Goal: Information Seeking & Learning: Learn about a topic

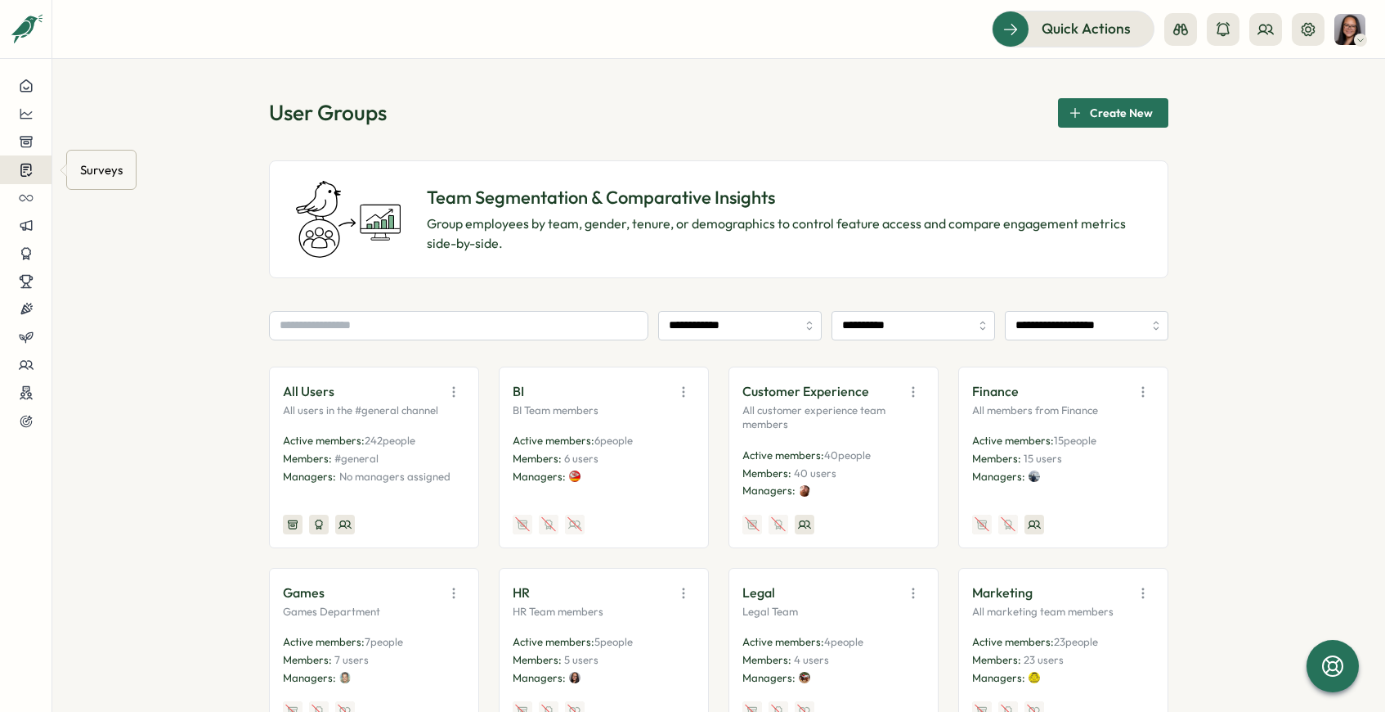
click at [29, 177] on button at bounding box center [26, 169] width 52 height 29
click at [113, 137] on div "Insights" at bounding box center [141, 139] width 122 height 18
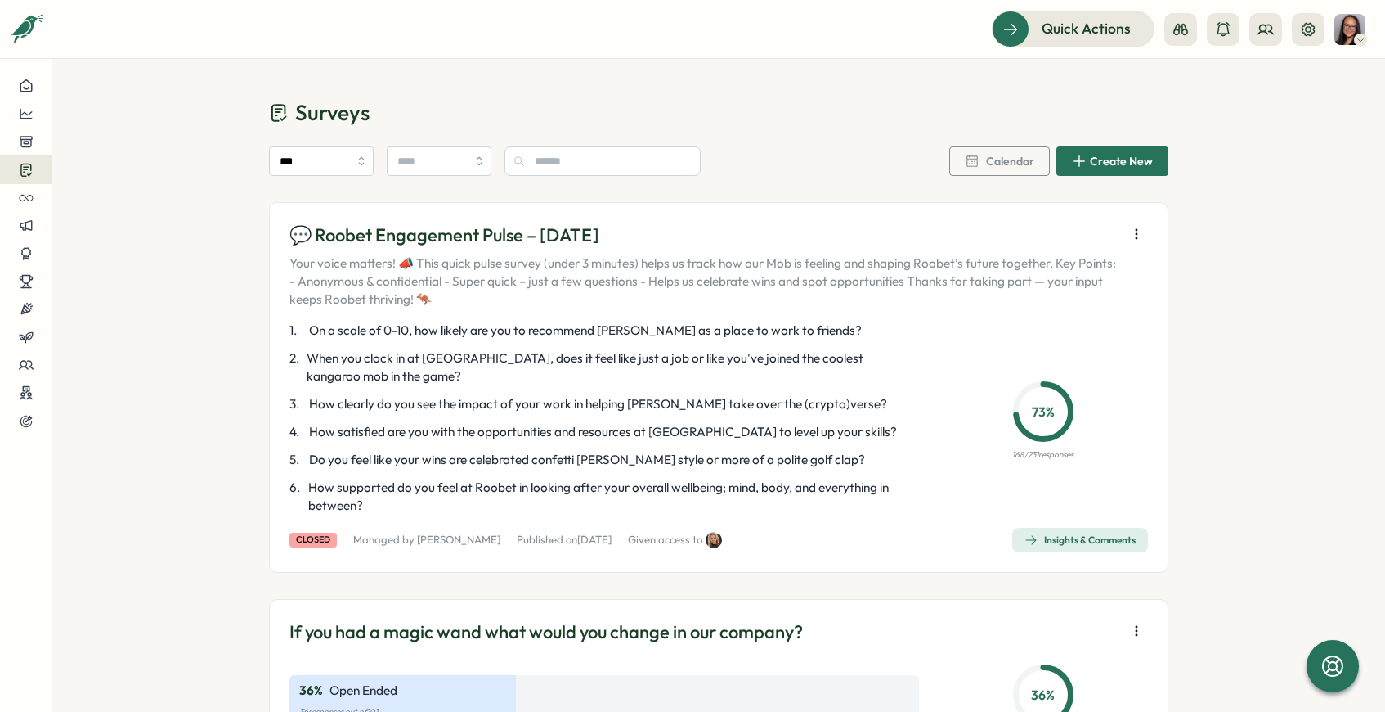
click at [1058, 538] on div "Insights & Comments" at bounding box center [1080, 539] width 111 height 13
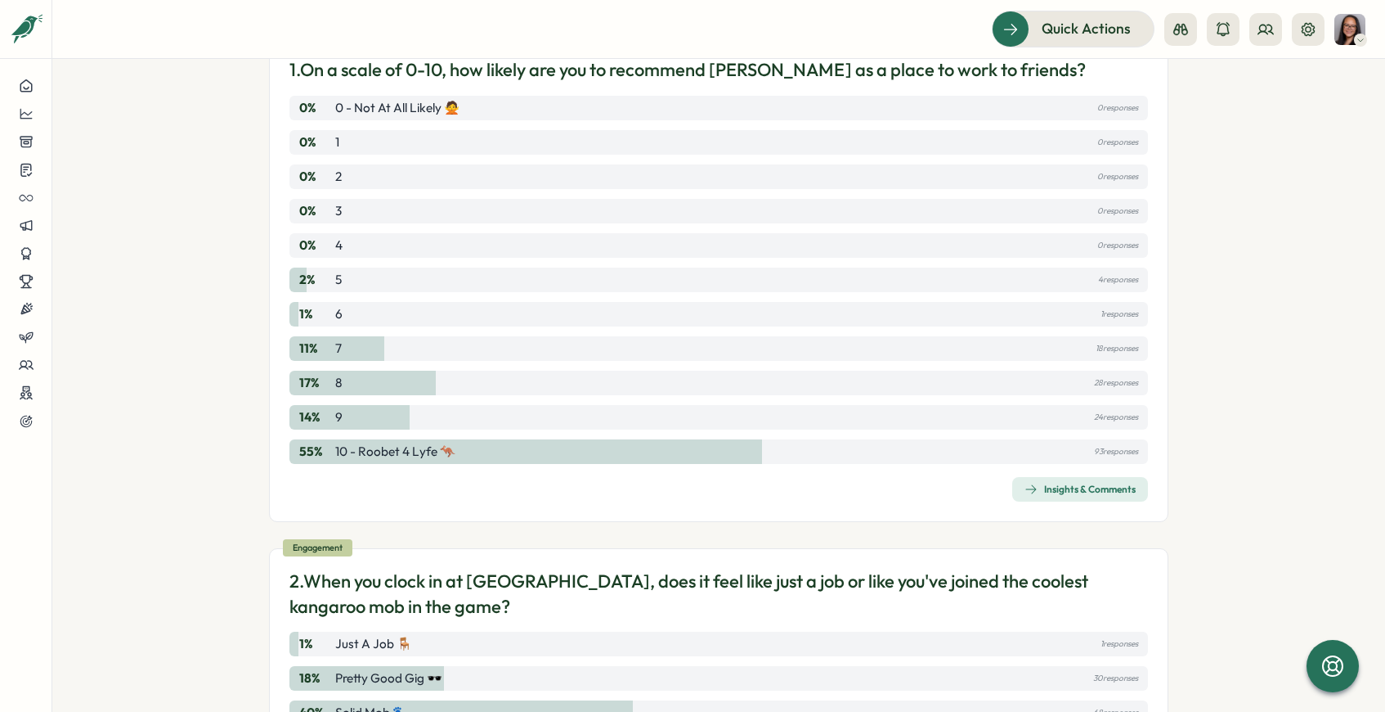
scroll to position [230, 0]
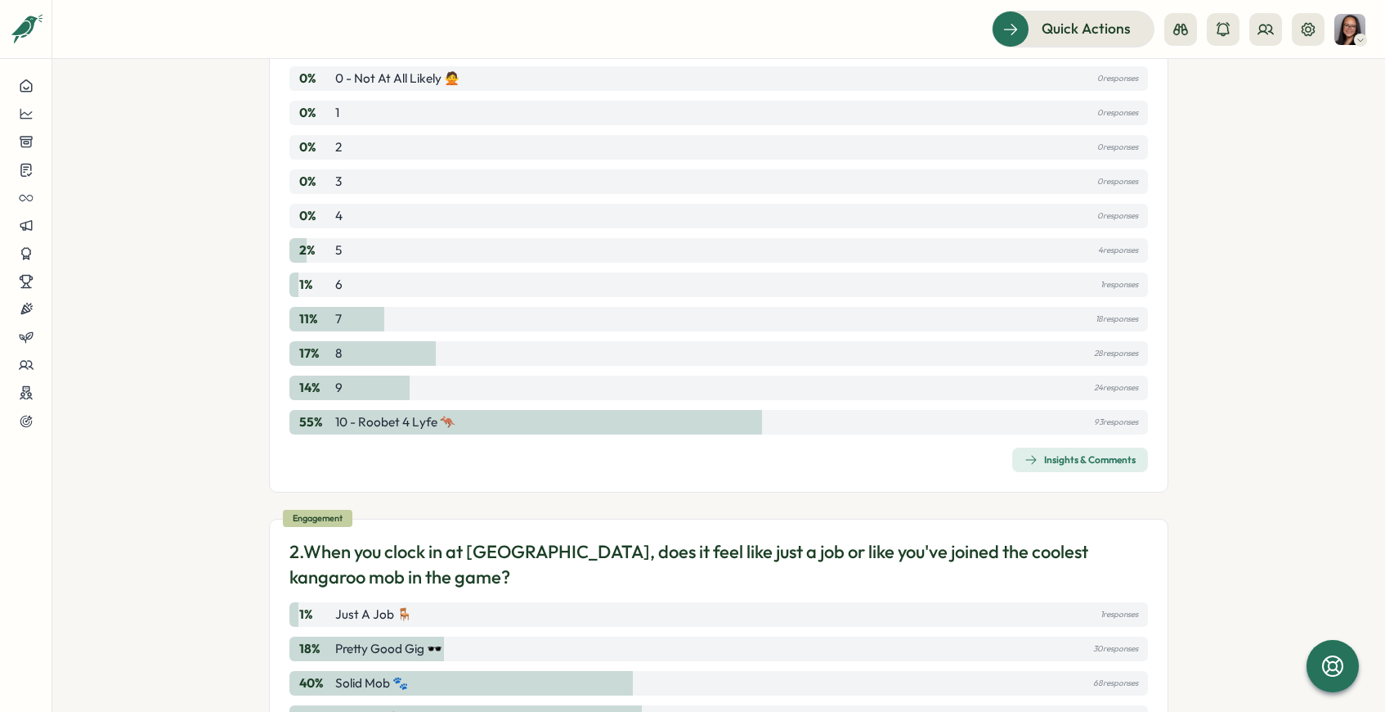
click at [1040, 455] on div "Insights & Comments" at bounding box center [1080, 459] width 111 height 13
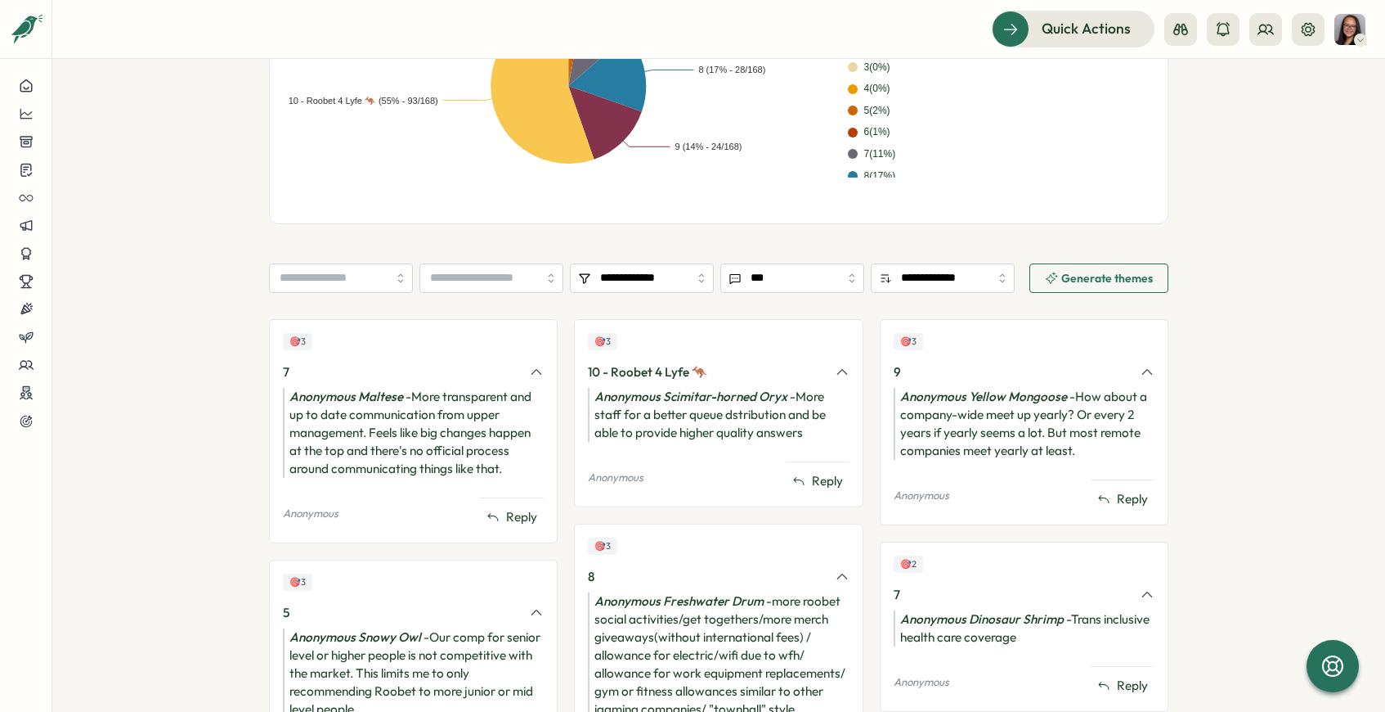
scroll to position [487, 0]
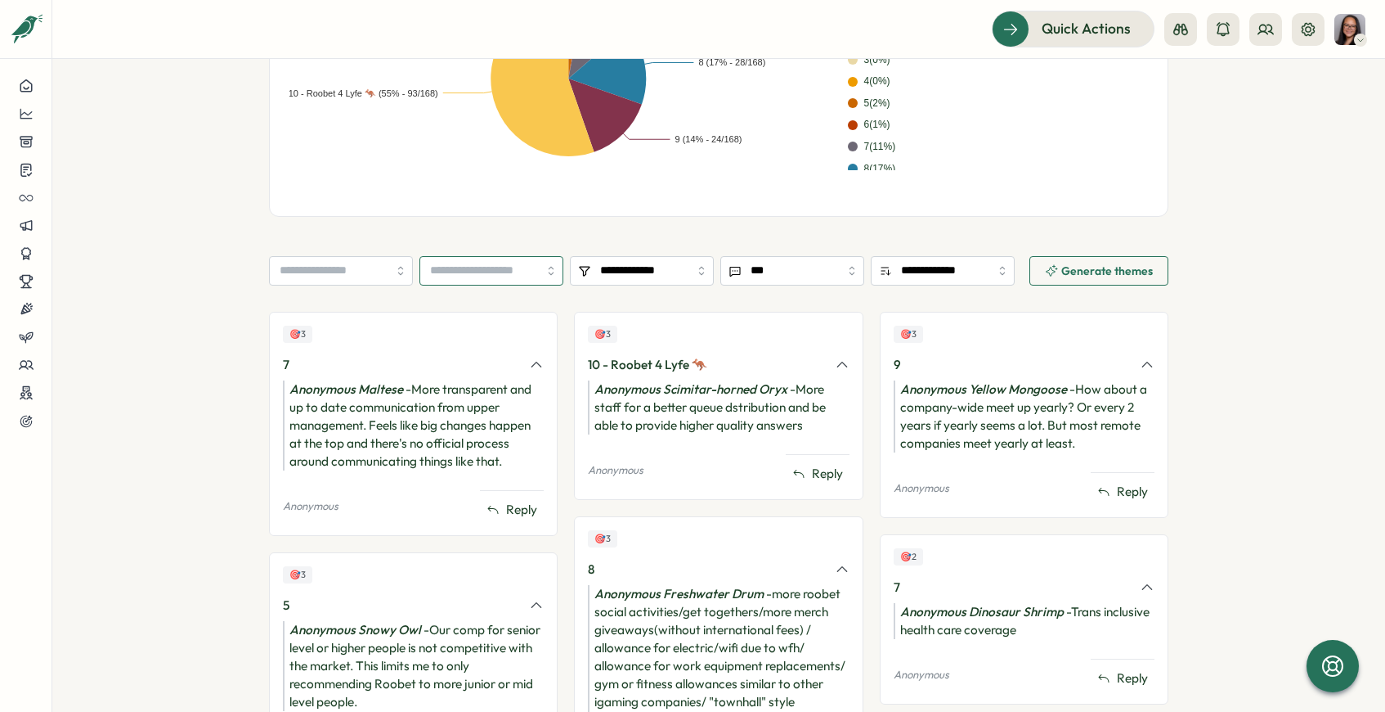
click at [539, 272] on input "search" at bounding box center [492, 270] width 144 height 29
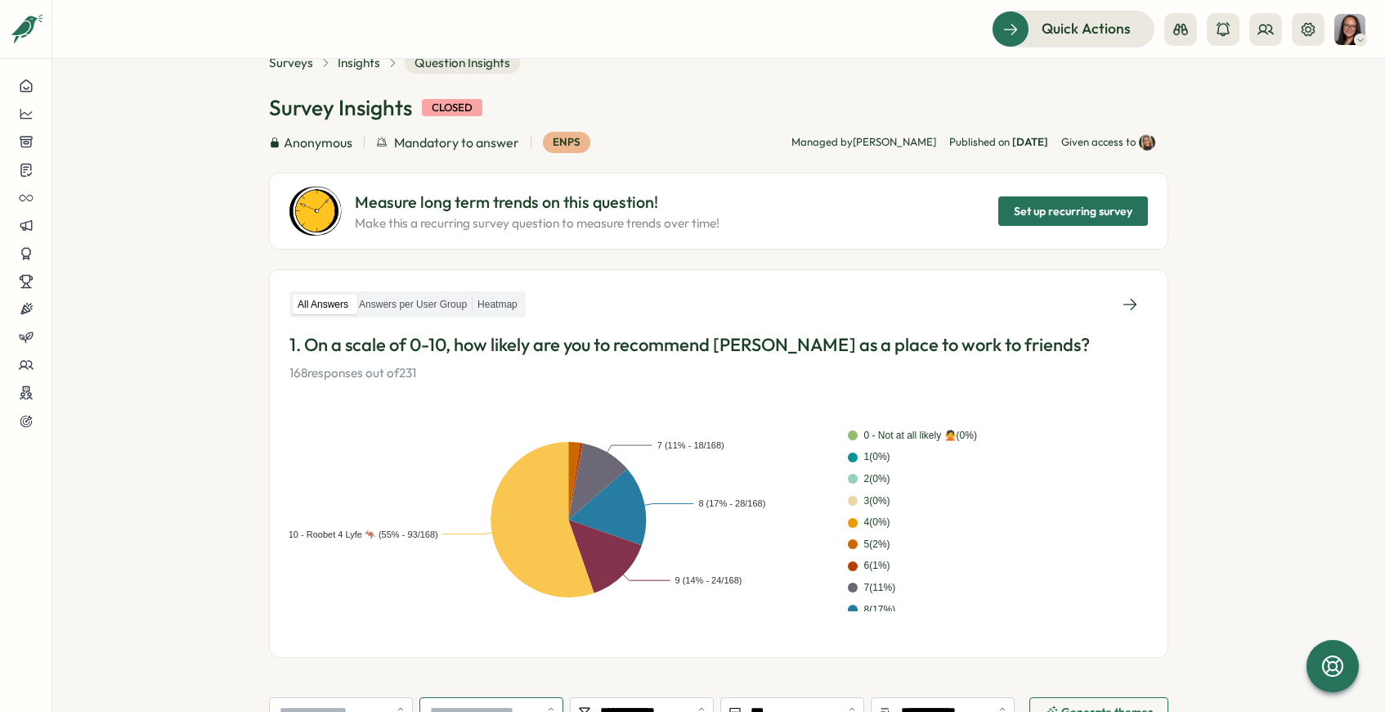
scroll to position [0, 0]
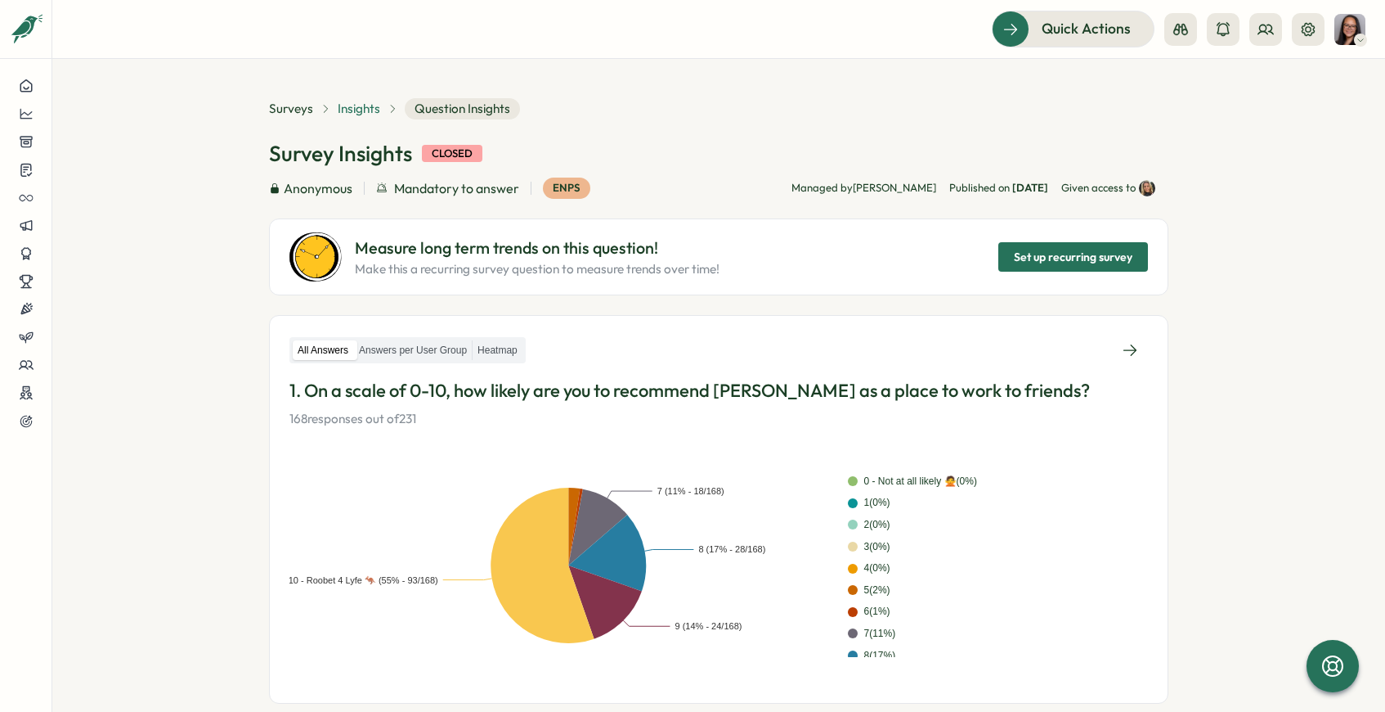
click at [344, 109] on span "Insights" at bounding box center [359, 109] width 43 height 18
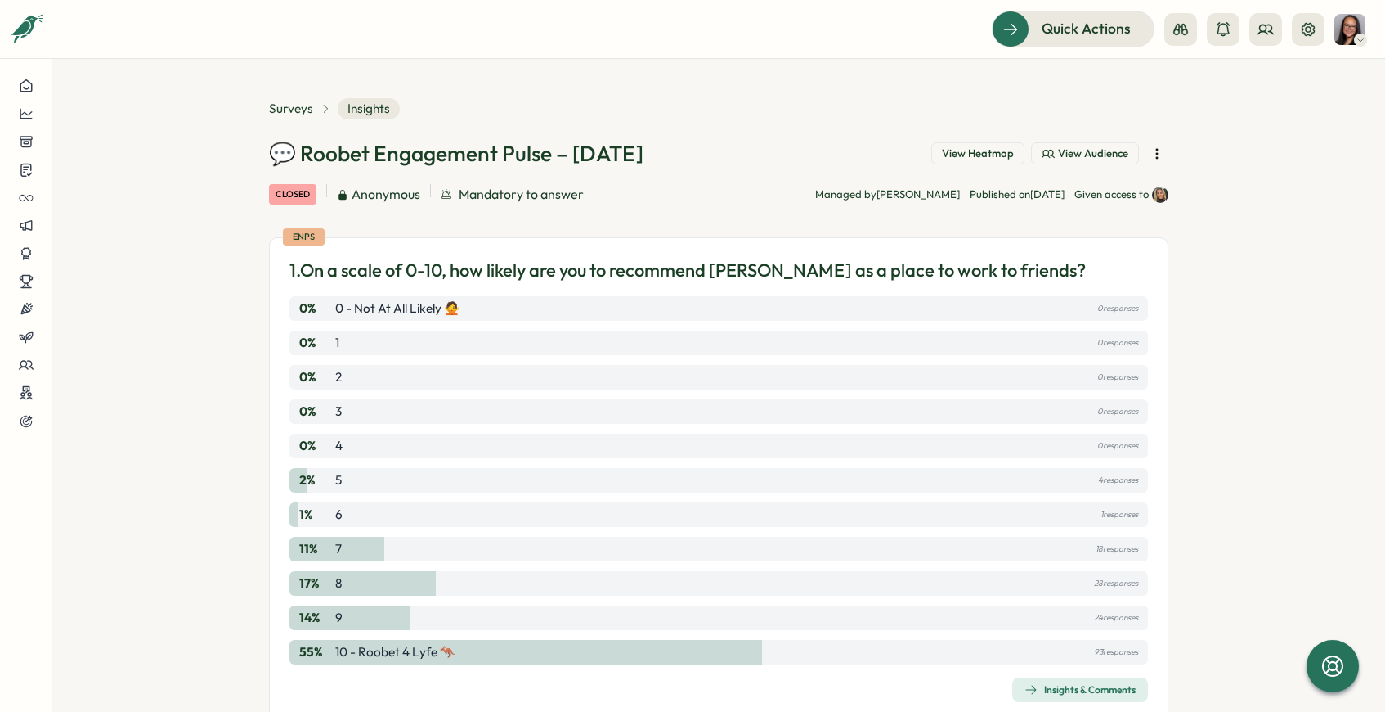
click at [1149, 159] on icon "button" at bounding box center [1157, 154] width 16 height 16
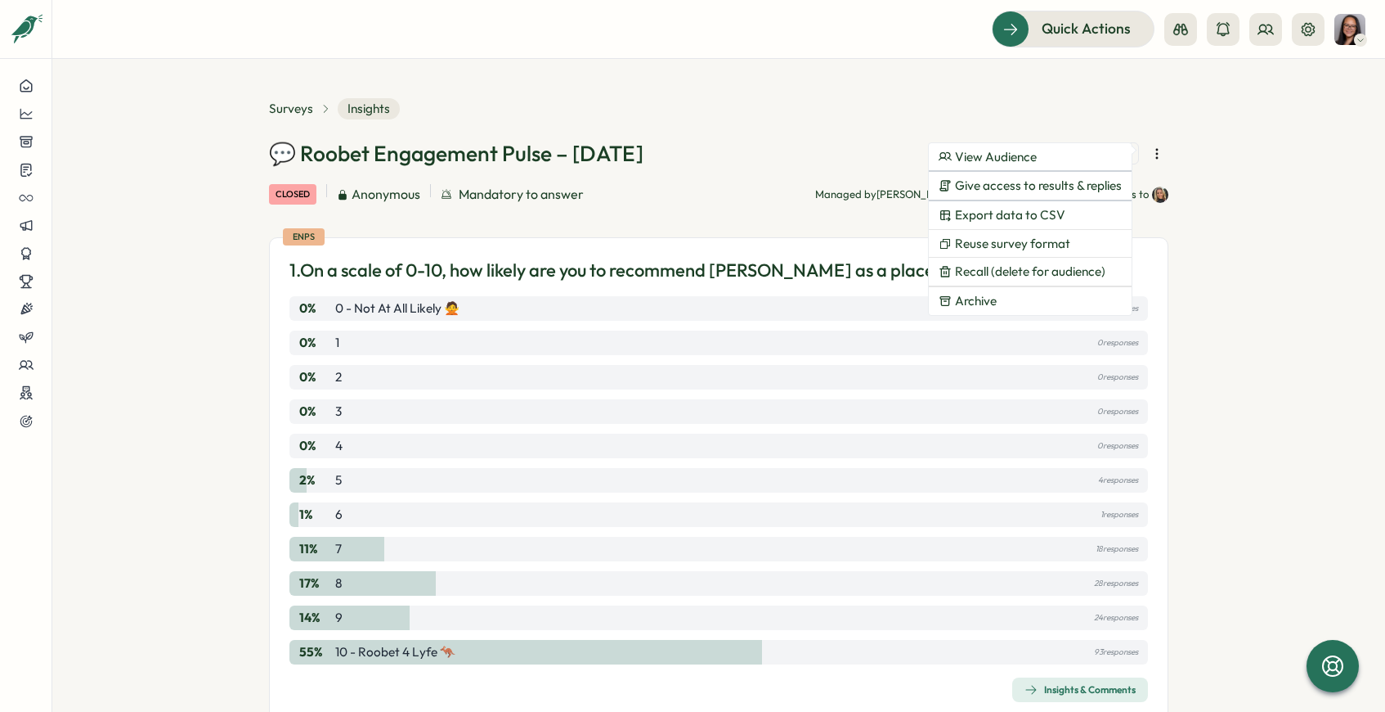
click at [828, 146] on div "💬 Roobet Engagement Pulse – [DATE] View Heatmap View Audience" at bounding box center [719, 153] width 900 height 29
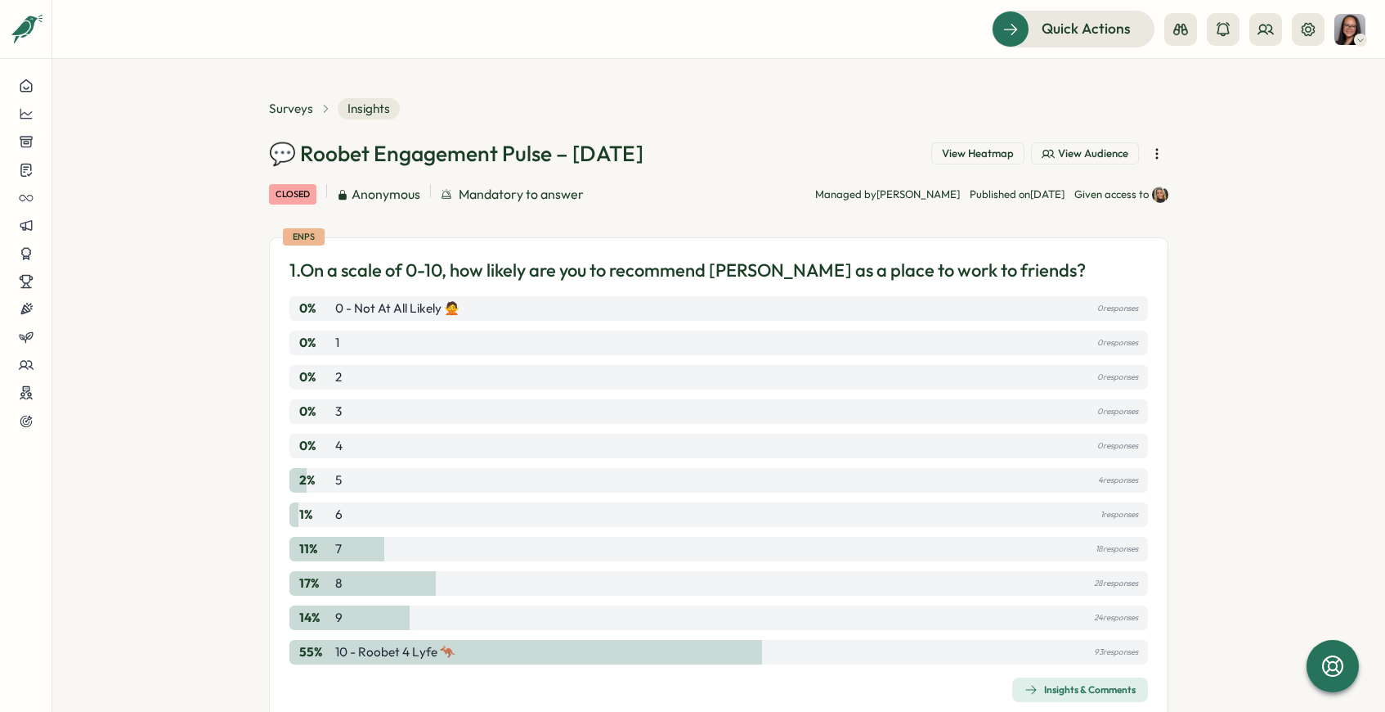
click at [1058, 149] on span "View Audience" at bounding box center [1093, 153] width 70 height 15
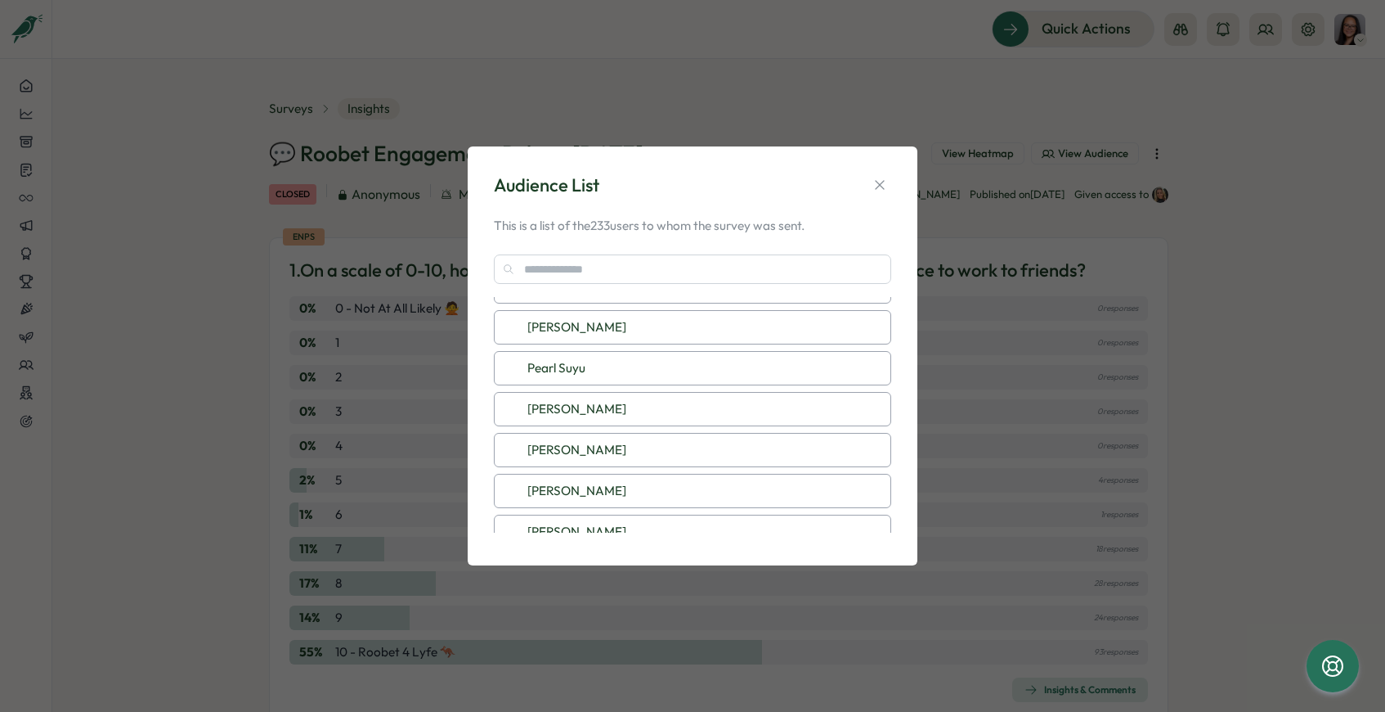
scroll to position [8005, 0]
click at [878, 183] on icon "button" at bounding box center [880, 185] width 16 height 16
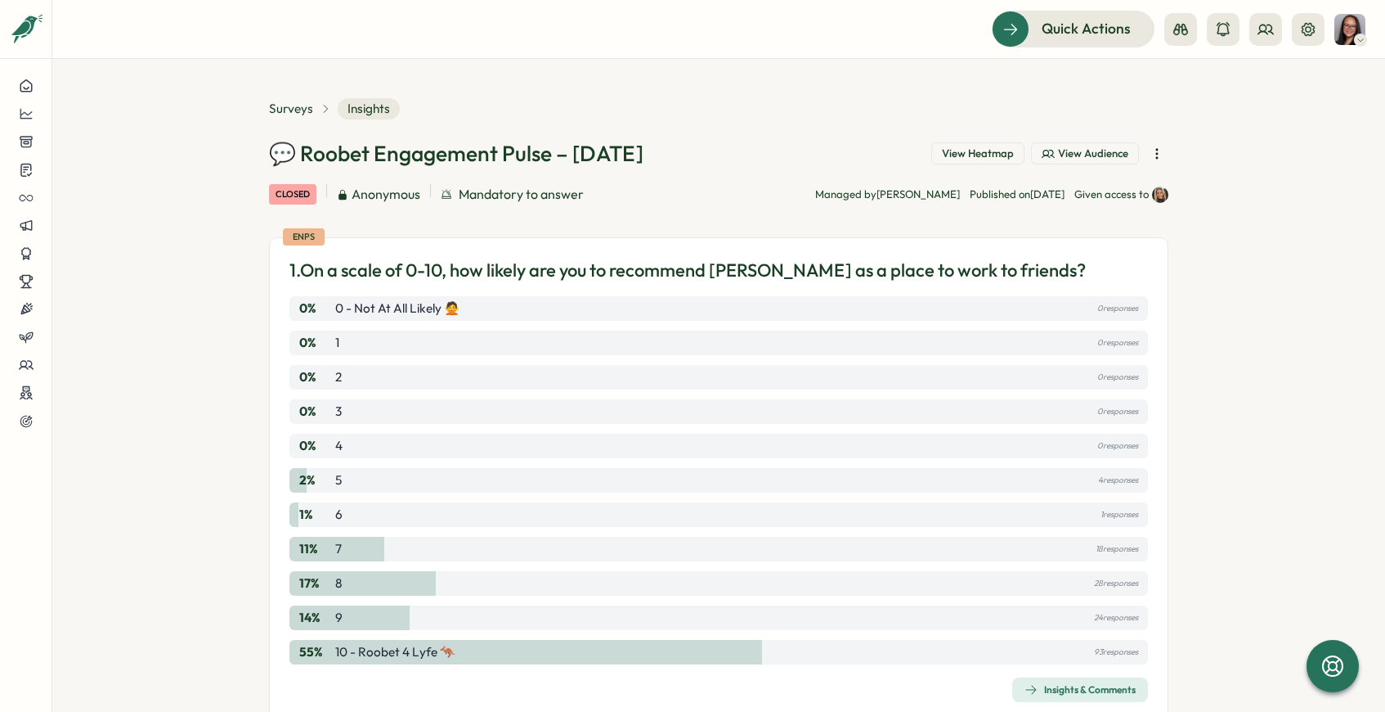
click at [969, 153] on span "View Heatmap" at bounding box center [978, 153] width 72 height 15
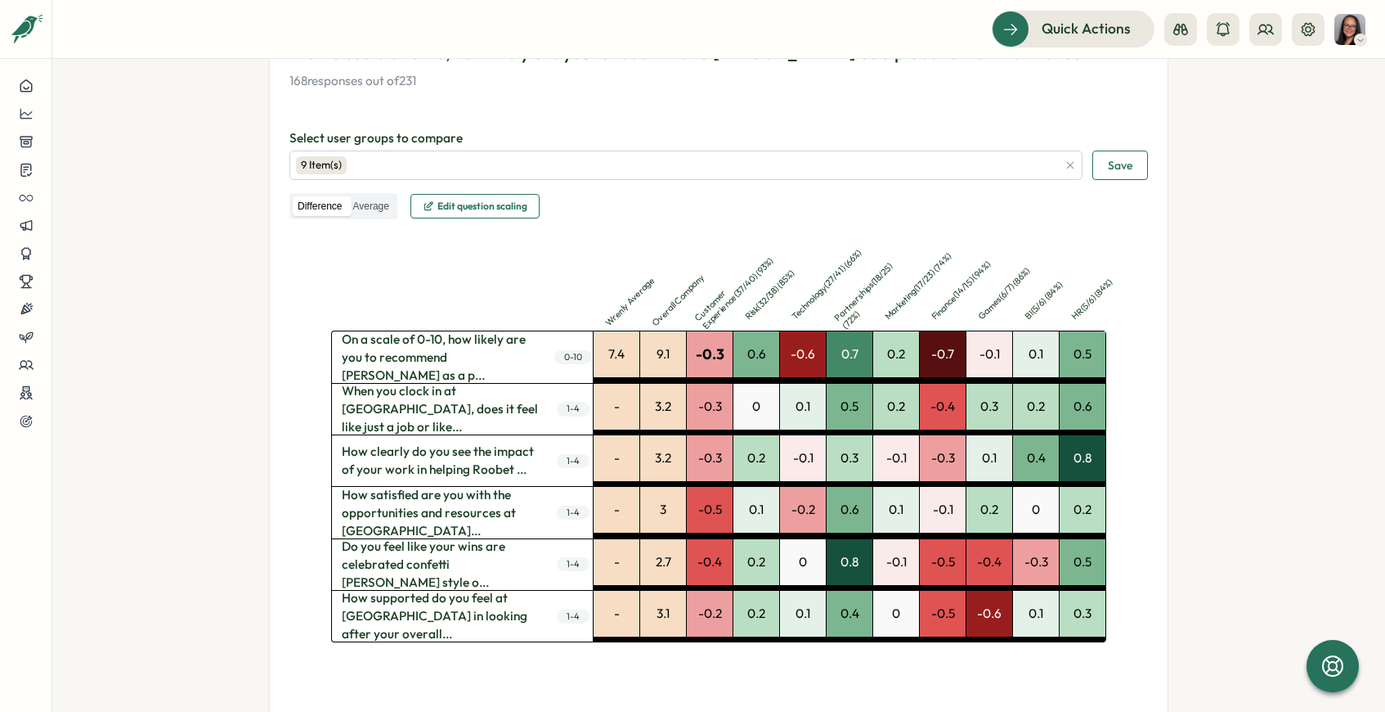
scroll to position [340, 0]
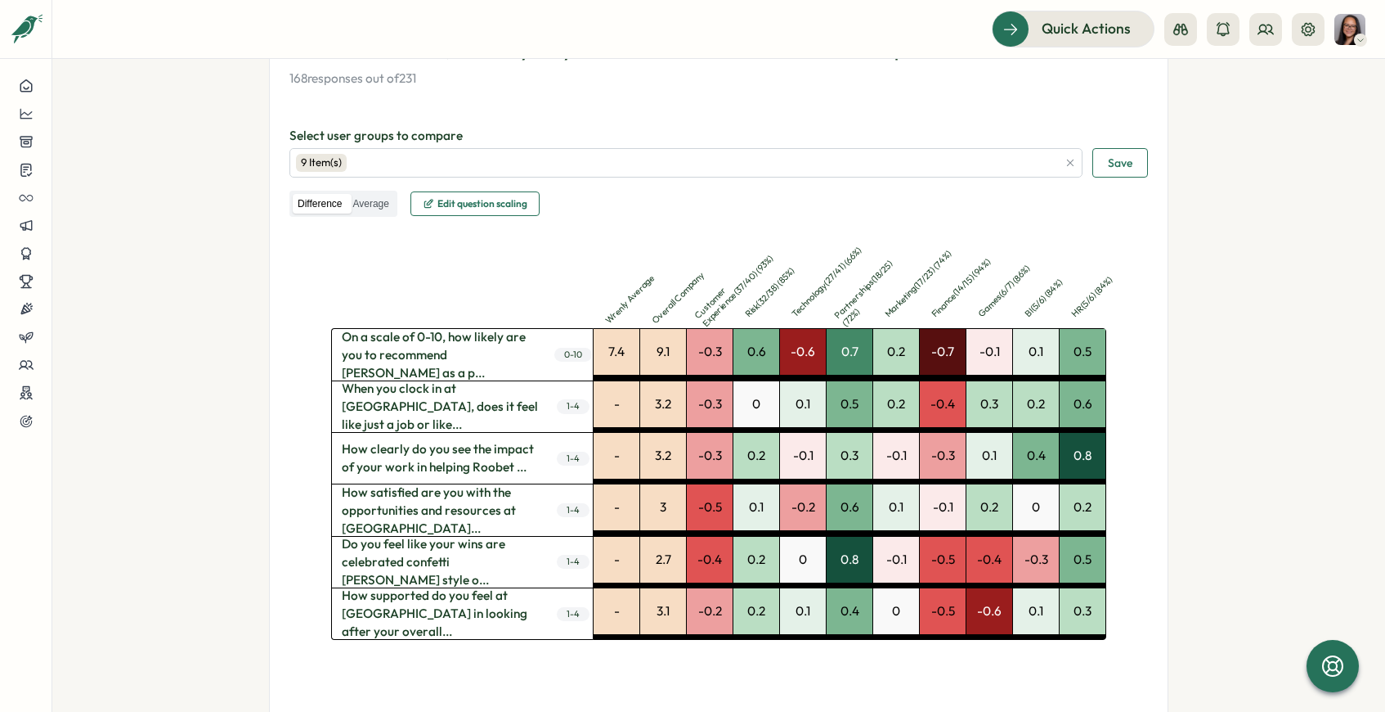
click at [1094, 297] on p "HR ( 5 / 6 ) ( 84 %)" at bounding box center [1108, 281] width 77 height 77
click at [1081, 348] on div "0.5" at bounding box center [1083, 352] width 46 height 46
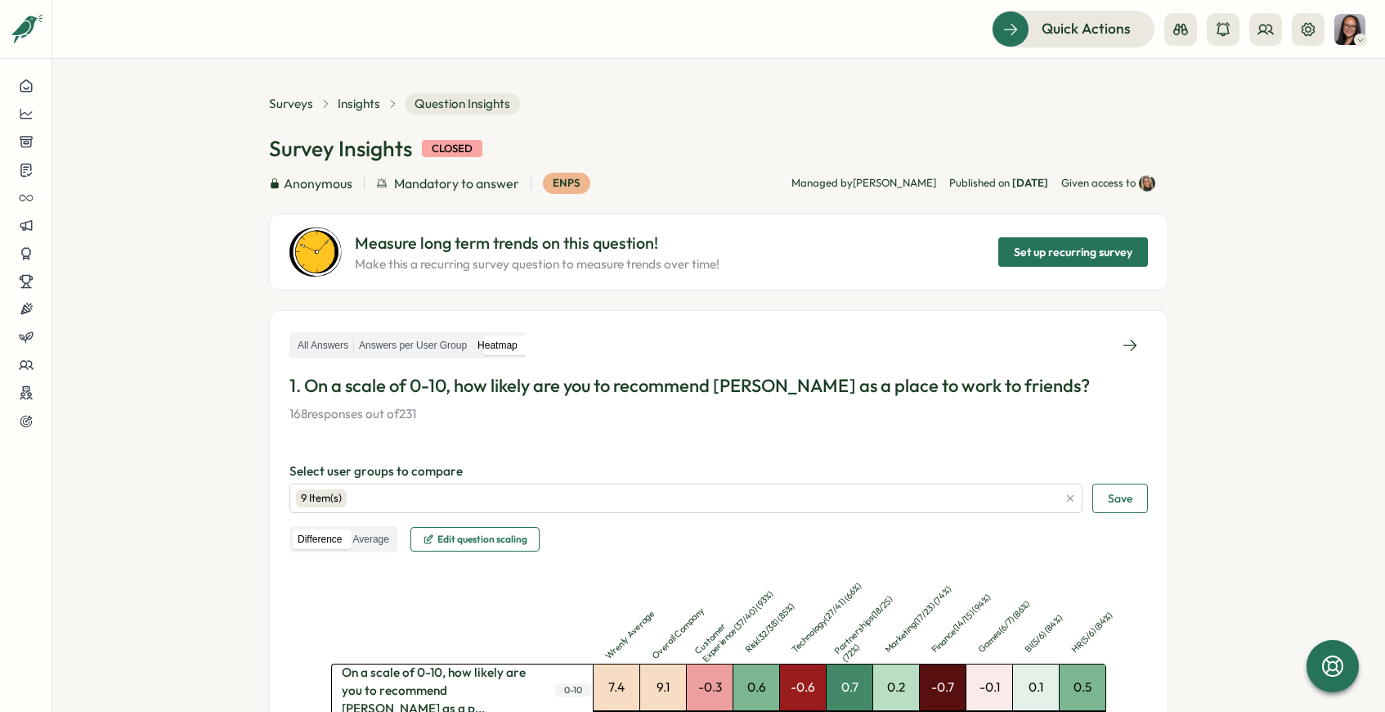
scroll to position [0, 0]
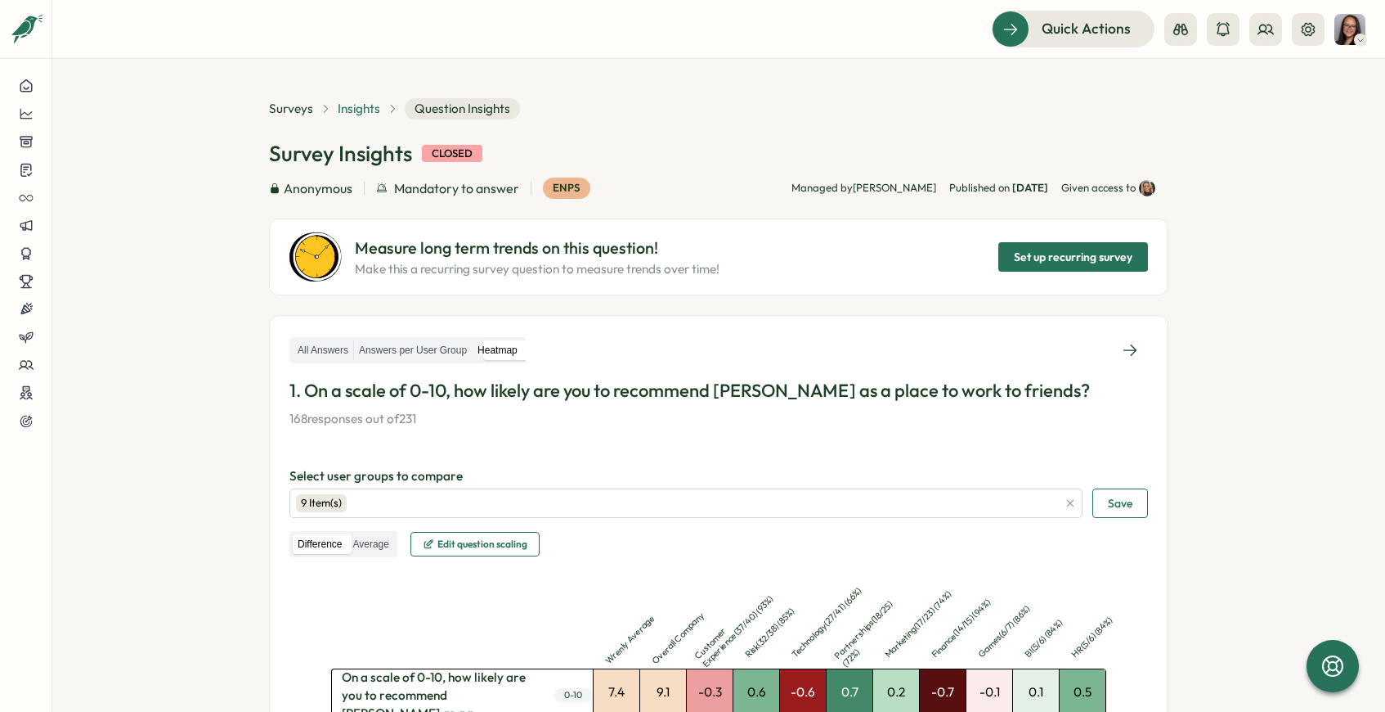
click at [362, 101] on span "Insights" at bounding box center [359, 109] width 43 height 18
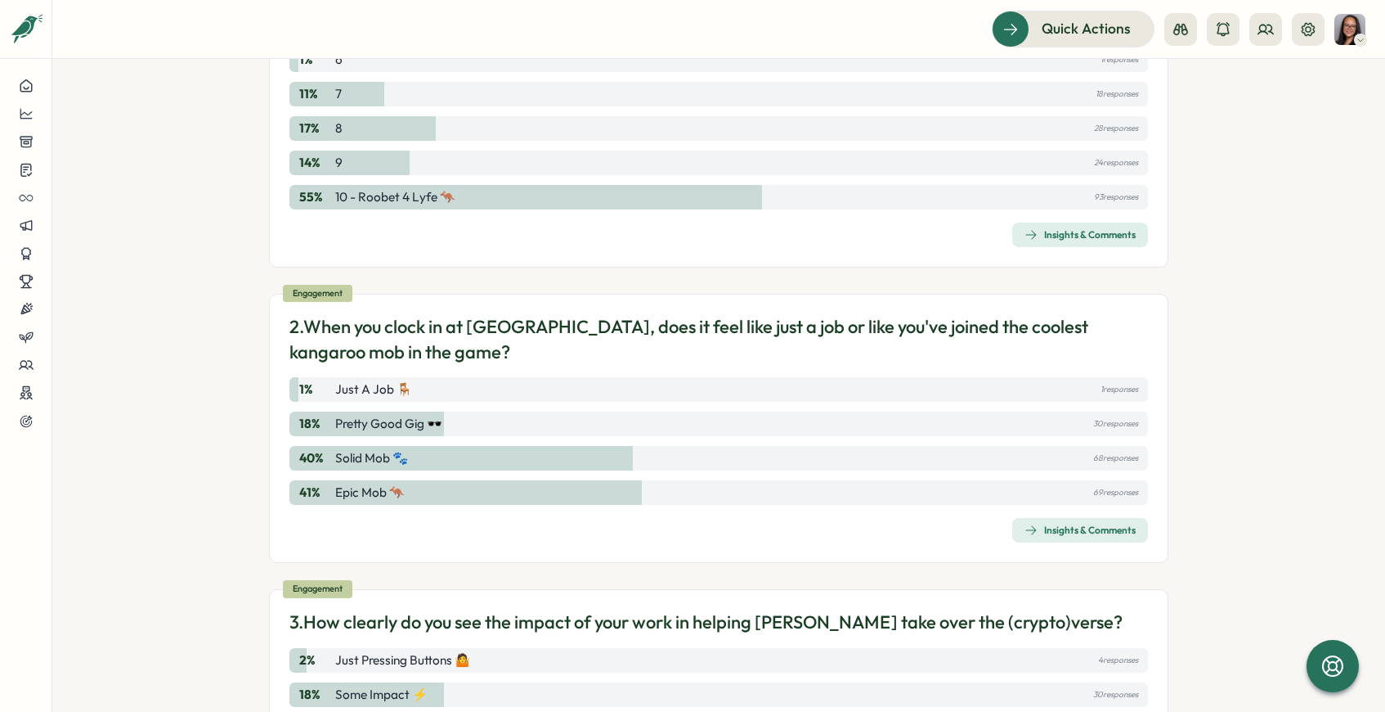
scroll to position [456, 0]
click at [1066, 538] on span "Insights & Comments" at bounding box center [1080, 528] width 111 height 23
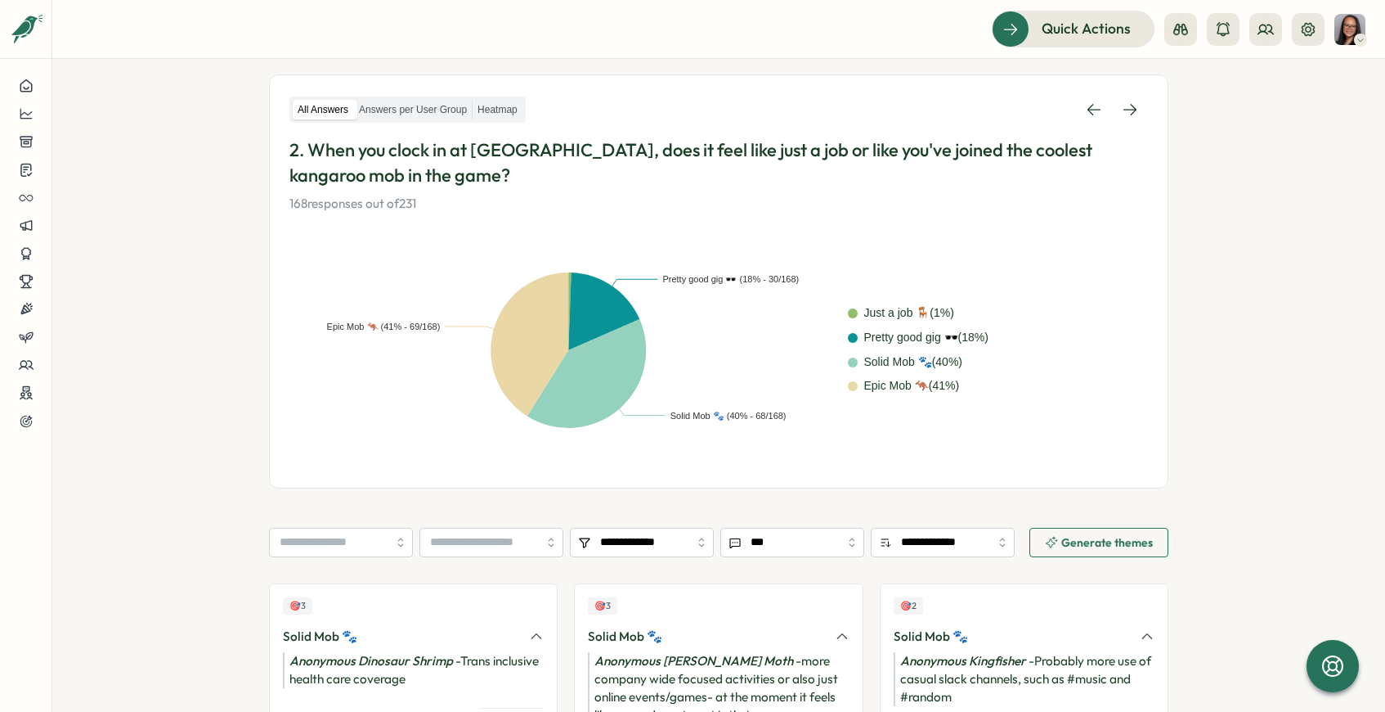
scroll to position [252, 0]
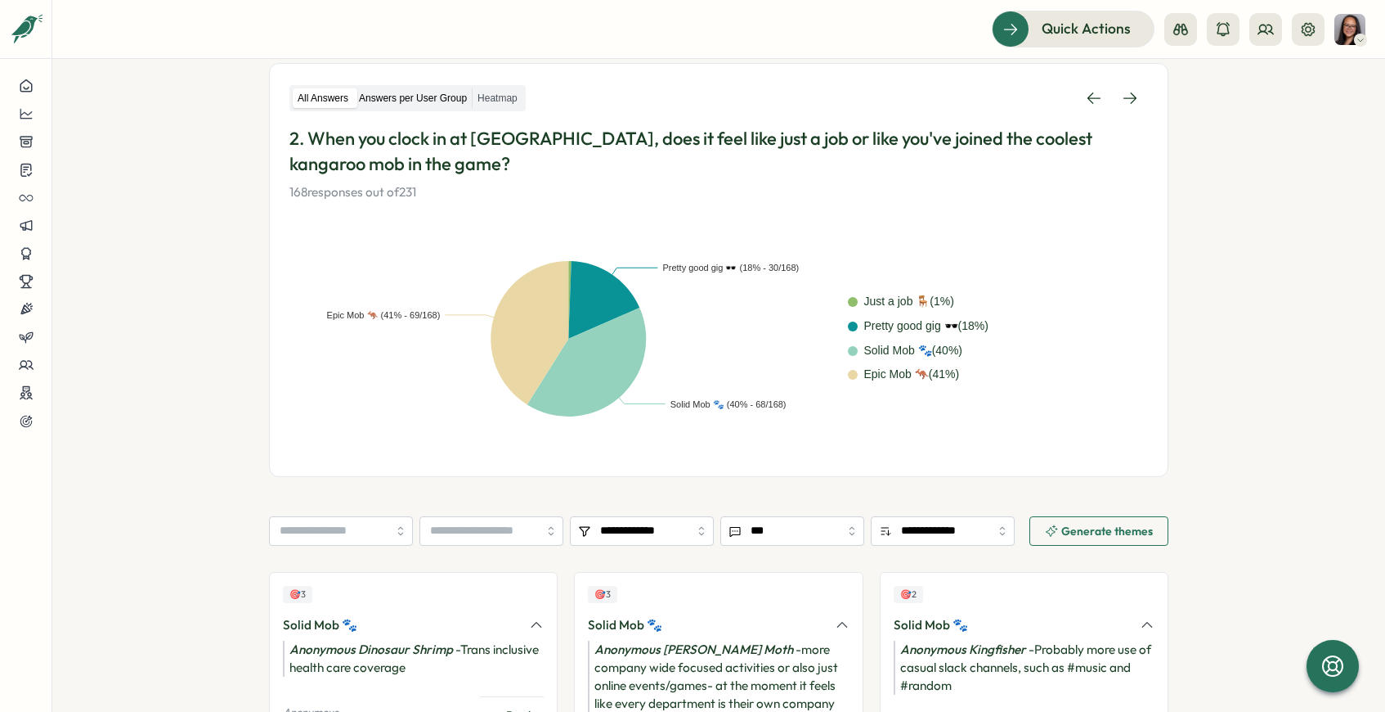
click at [397, 91] on label "Answers per User Group" at bounding box center [413, 98] width 118 height 20
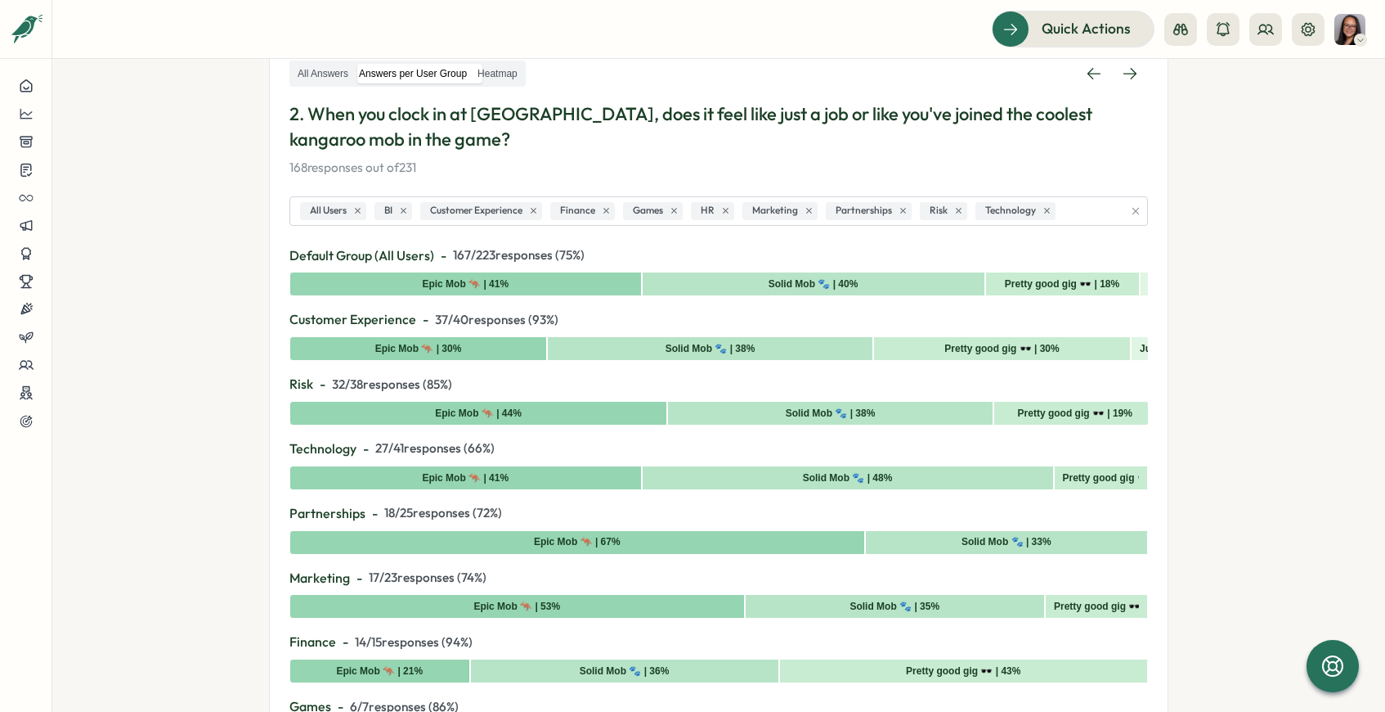
scroll to position [276, 0]
drag, startPoint x: 451, startPoint y: 258, endPoint x: 638, endPoint y: 258, distance: 186.5
click at [638, 258] on p "Default Group (All Users) - 167 / 223 responses ( 75 %)" at bounding box center [719, 256] width 859 height 20
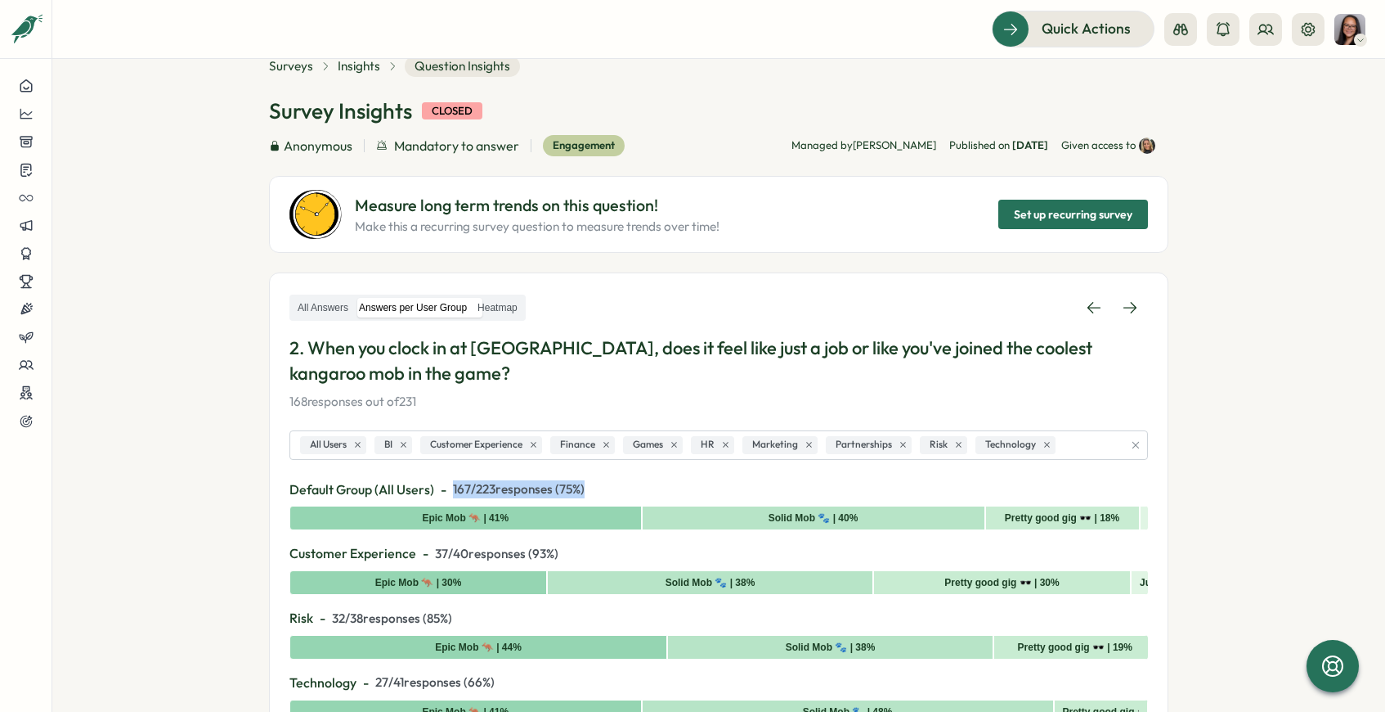
scroll to position [51, 0]
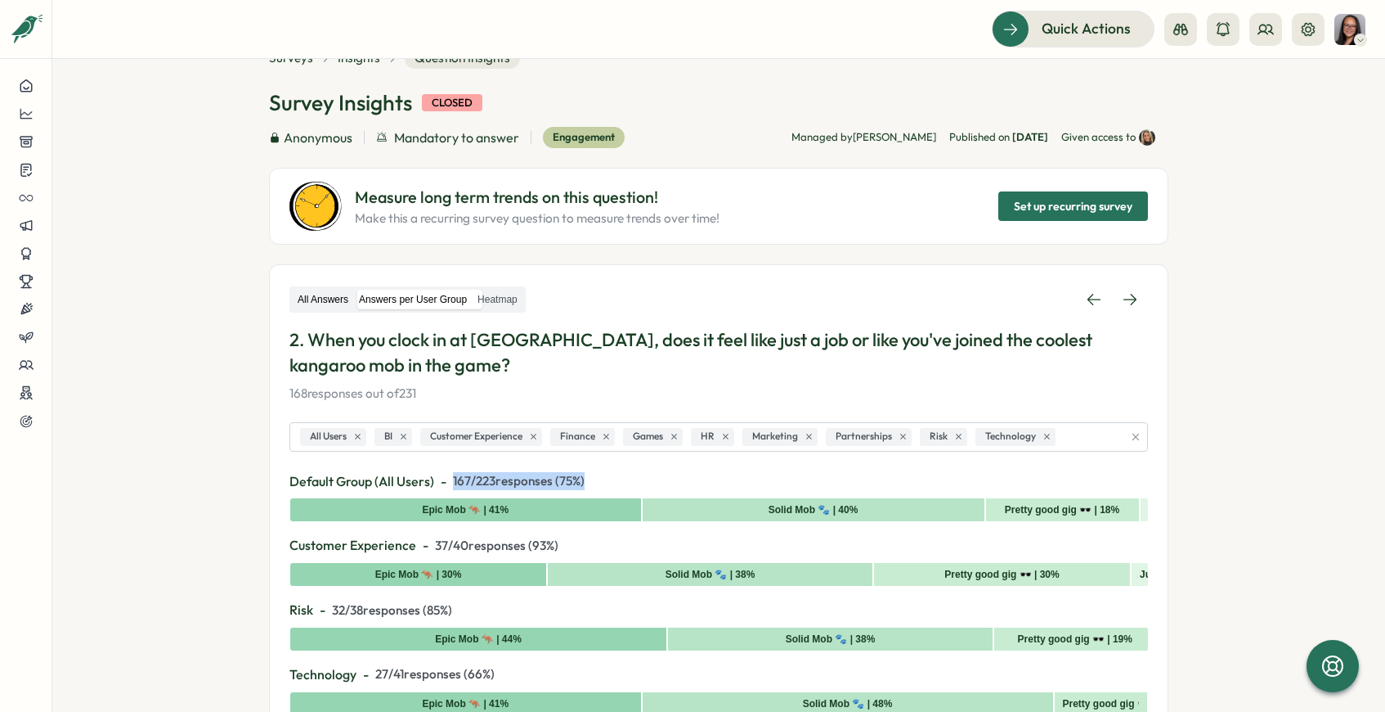
click at [326, 308] on label "All Answers" at bounding box center [323, 300] width 61 height 20
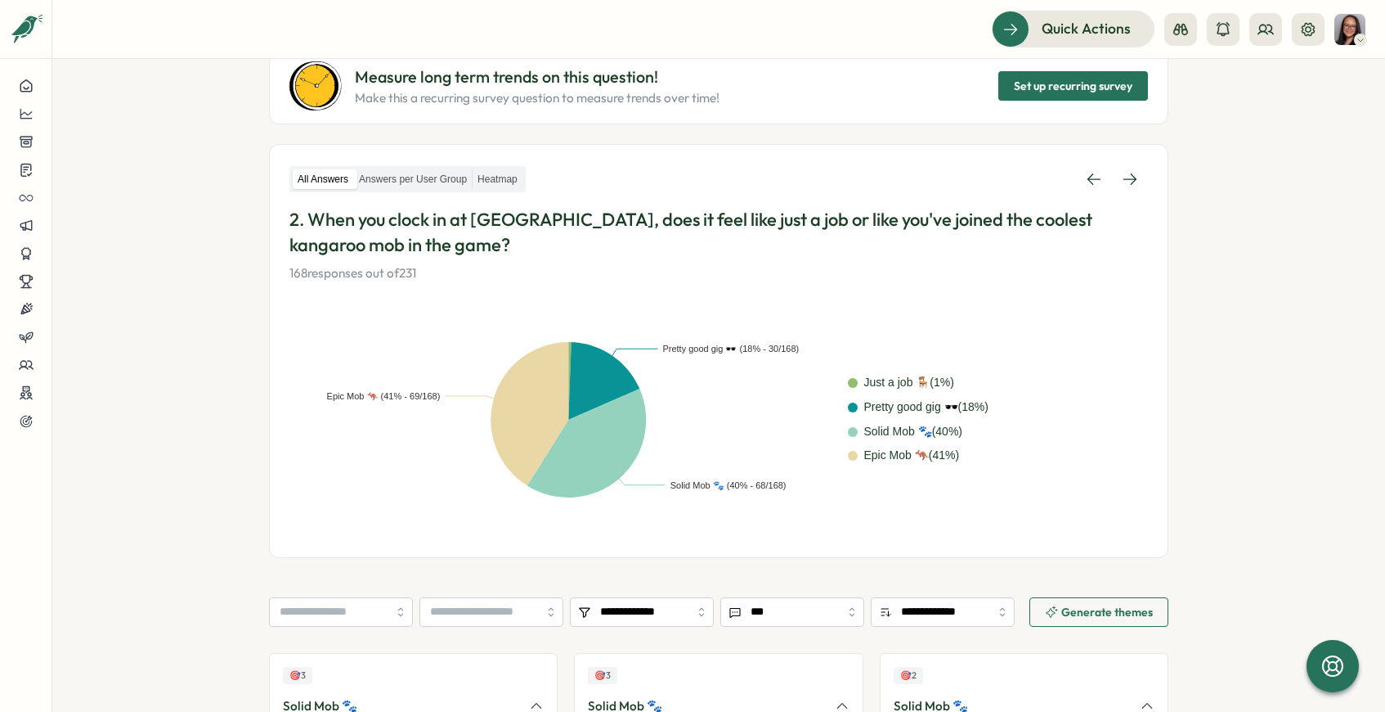
scroll to position [112, 0]
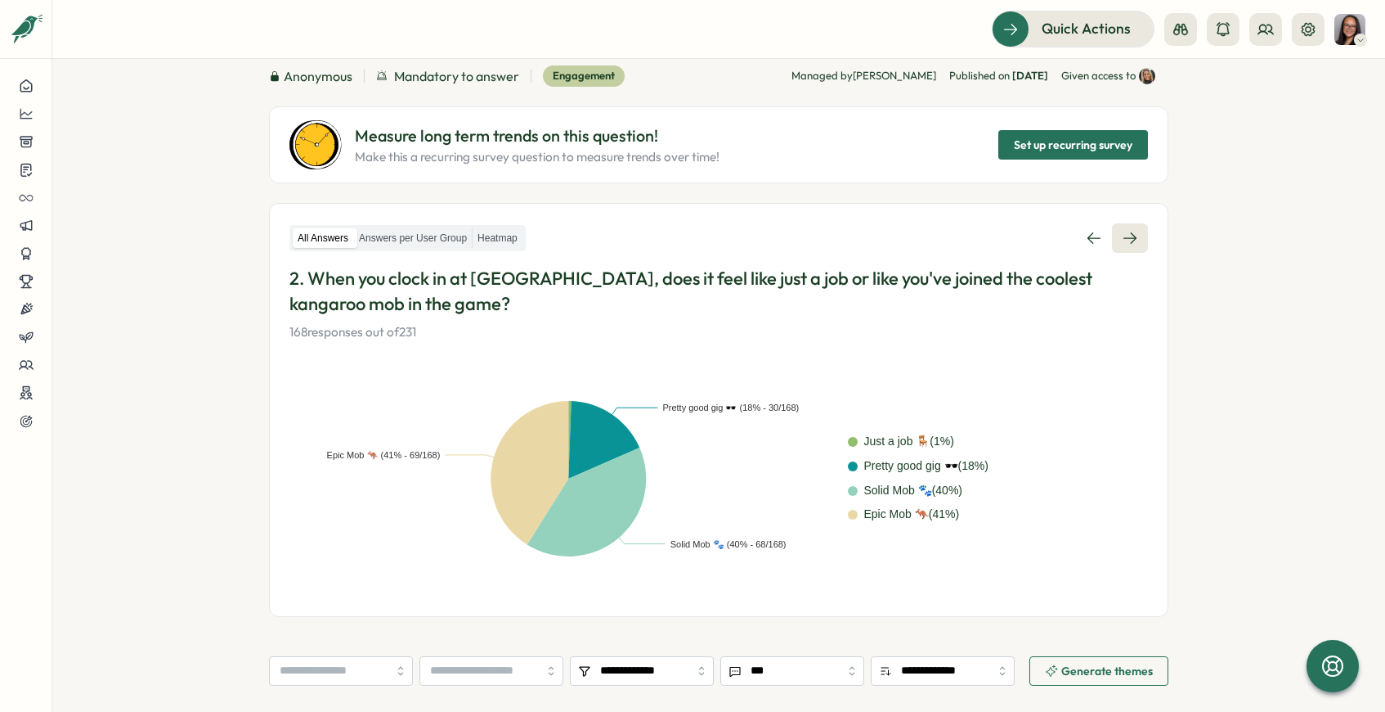
click at [1137, 240] on link at bounding box center [1130, 237] width 36 height 29
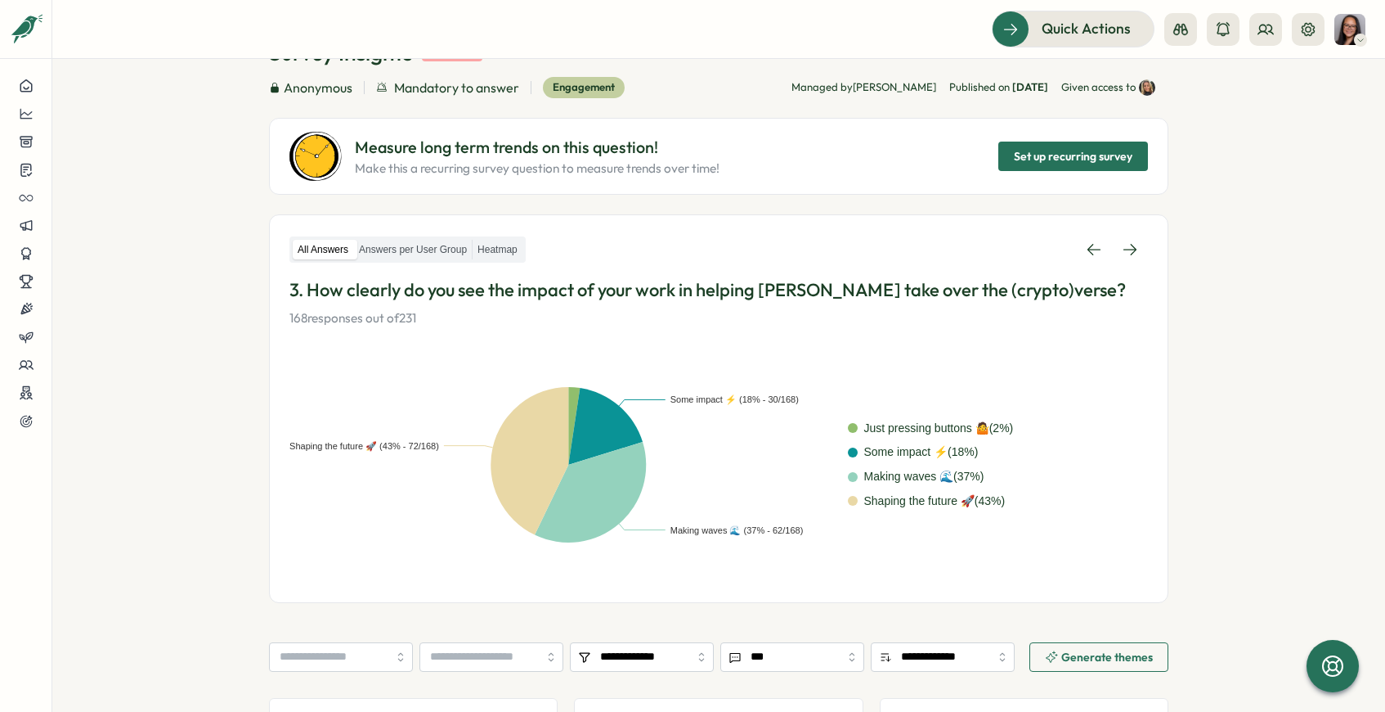
scroll to position [104, 0]
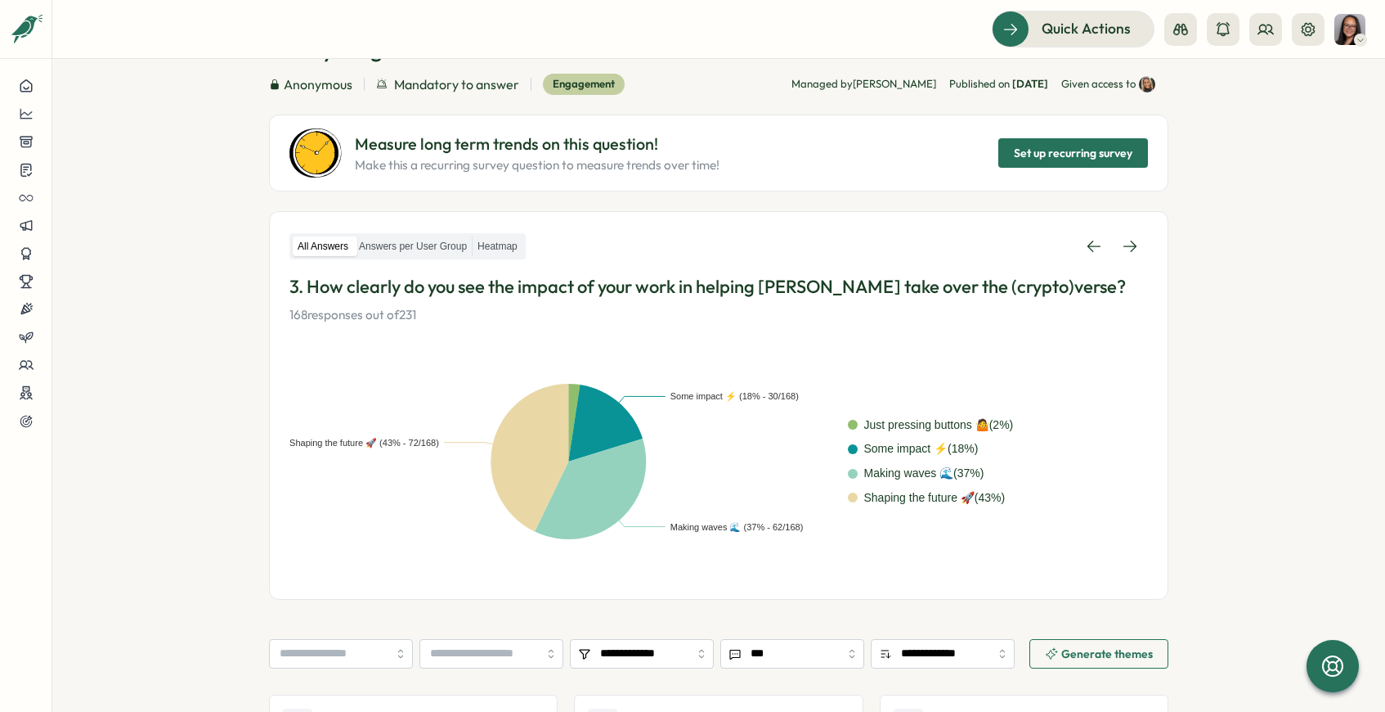
click at [410, 256] on div "All Answers Answers per User Group Heatmap" at bounding box center [408, 246] width 236 height 27
click at [412, 250] on label "Answers per User Group" at bounding box center [413, 246] width 118 height 20
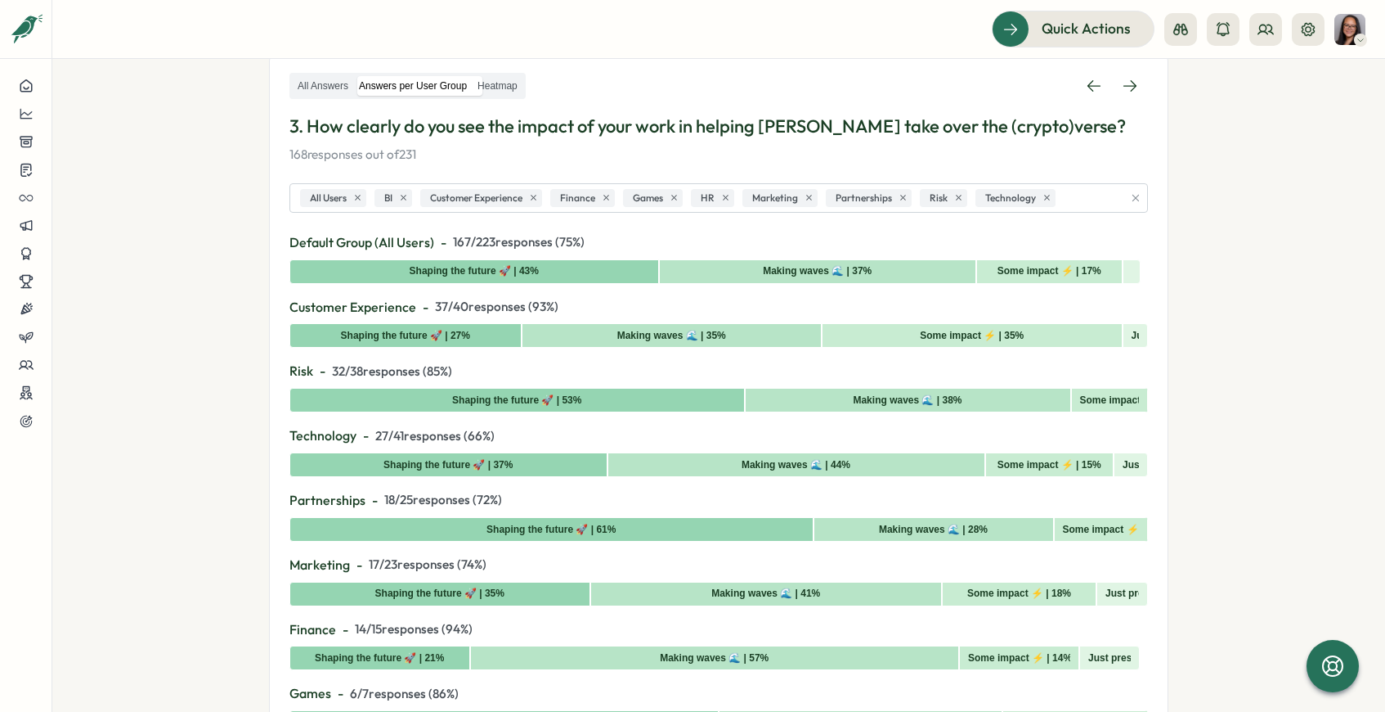
scroll to position [258, 0]
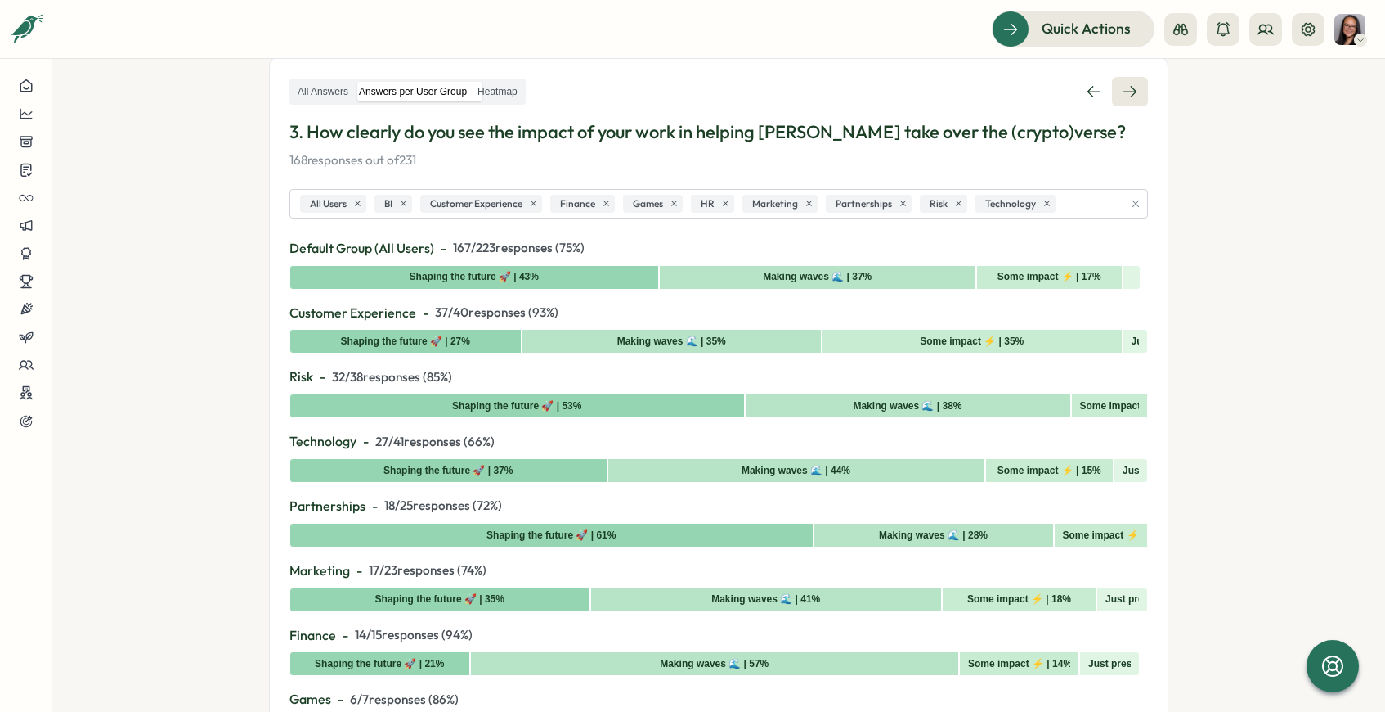
click at [1128, 94] on icon at bounding box center [1130, 91] width 16 height 16
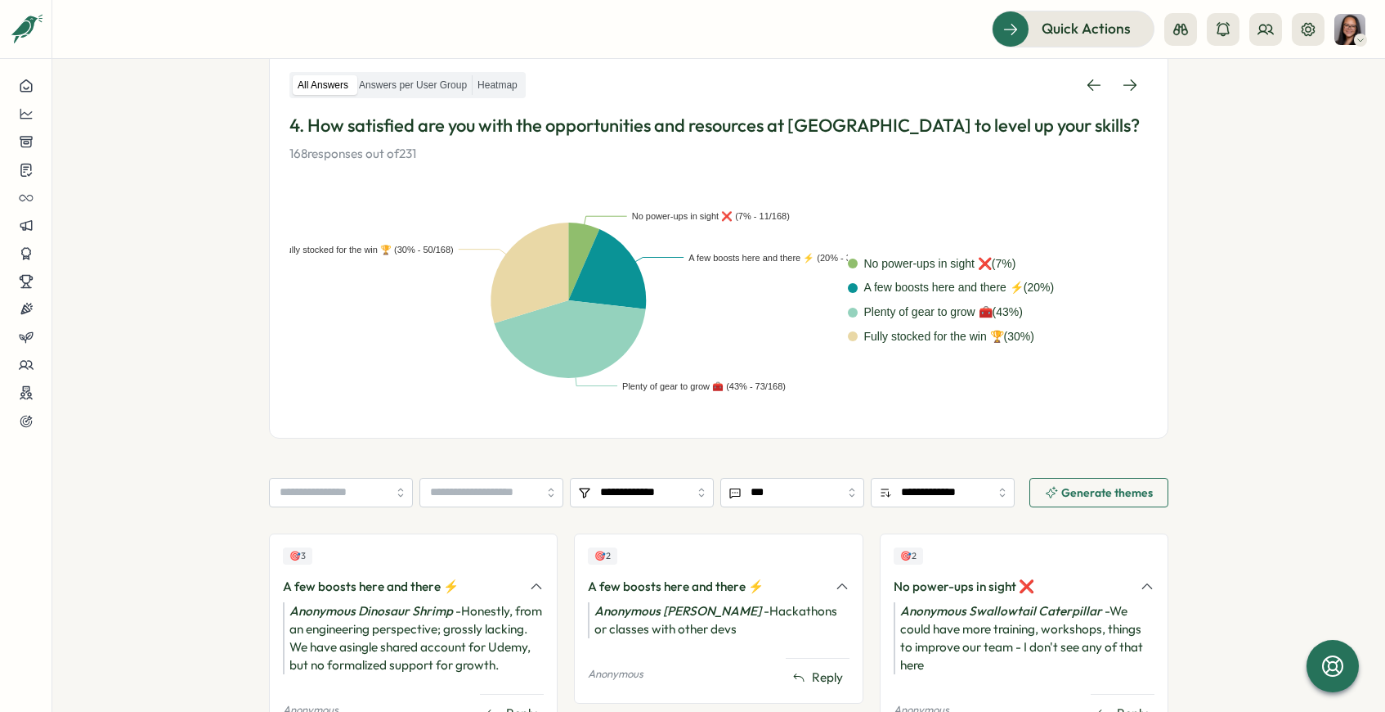
scroll to position [240, 0]
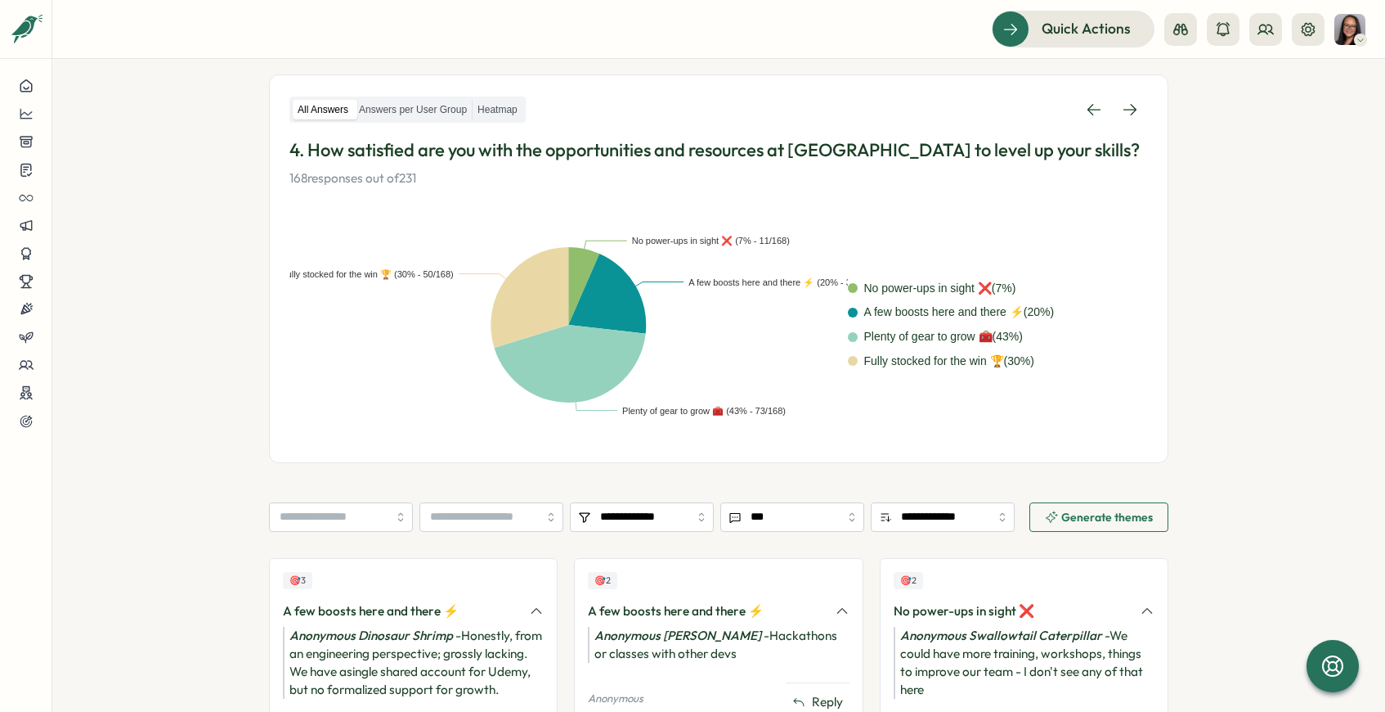
click at [415, 98] on div "All Answers Answers per User Group Heatmap" at bounding box center [408, 110] width 236 height 27
click at [417, 104] on label "Answers per User Group" at bounding box center [413, 110] width 118 height 20
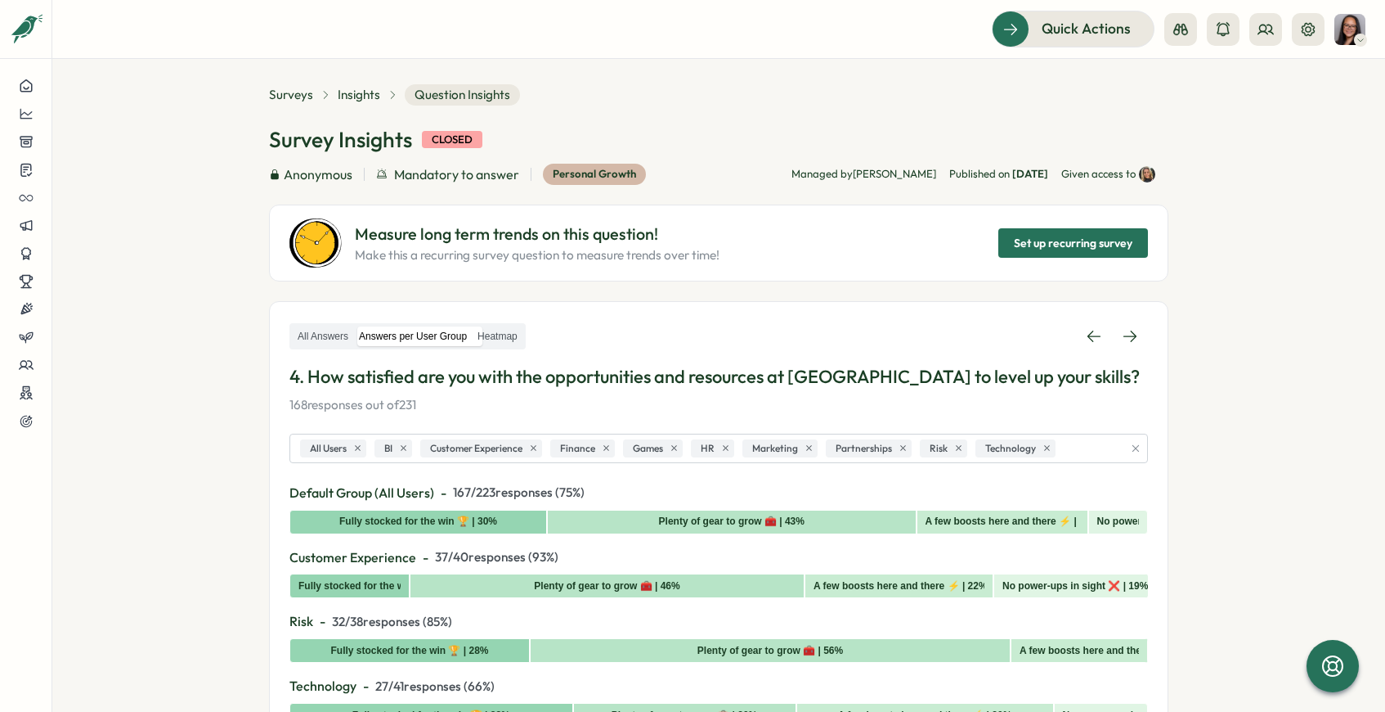
scroll to position [0, 0]
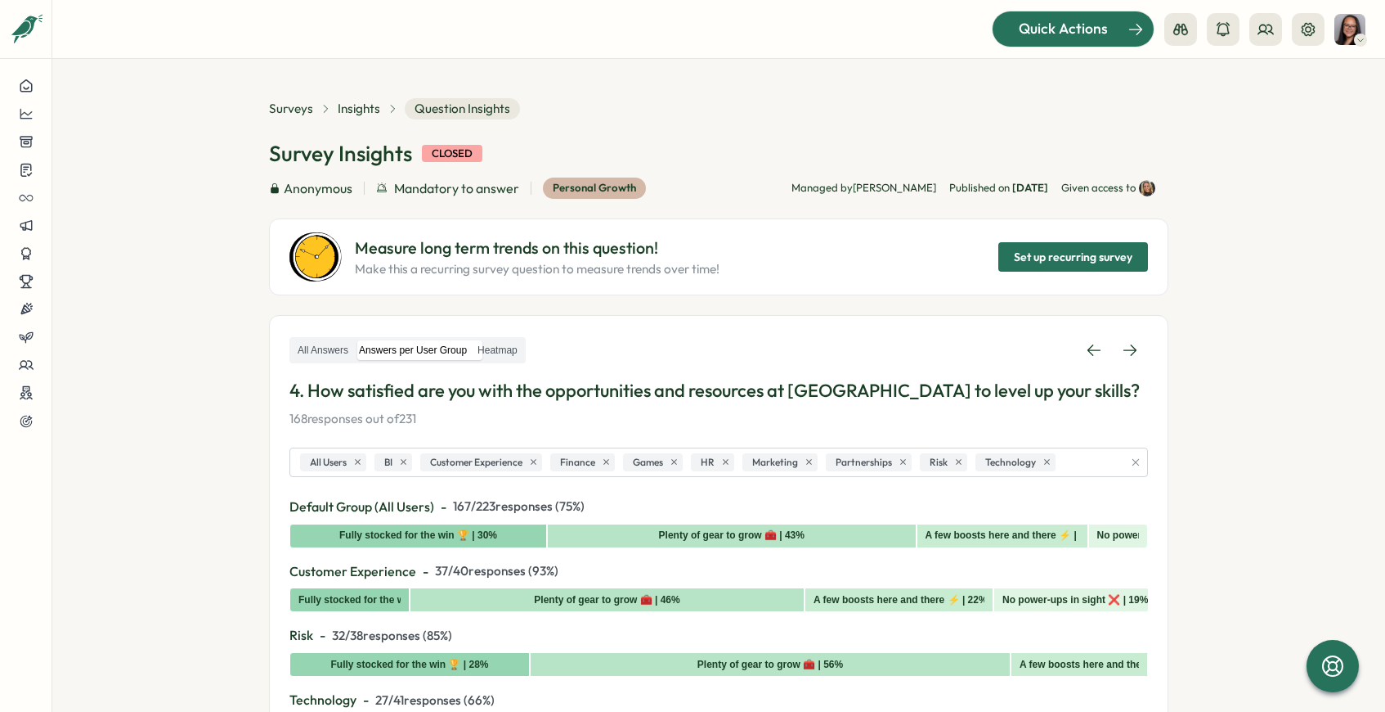
click at [1034, 25] on span "Quick Actions" at bounding box center [1063, 28] width 89 height 21
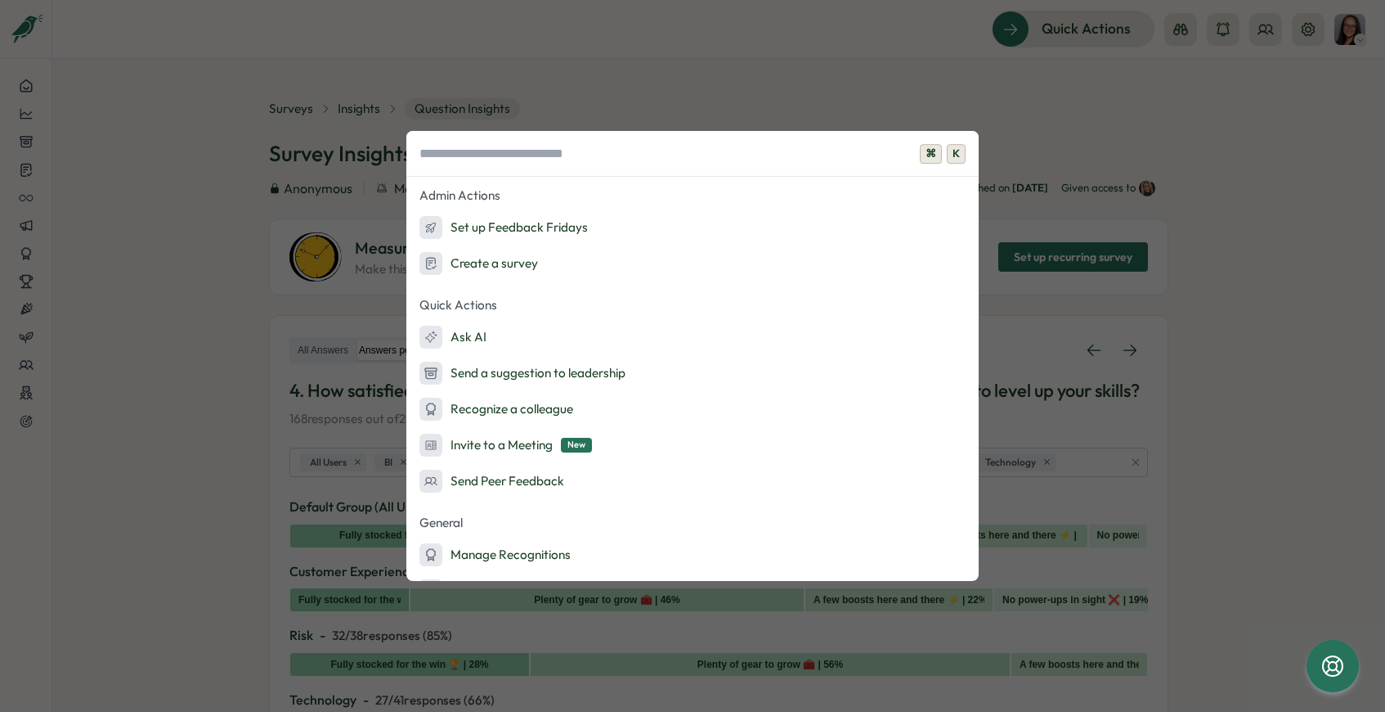
click at [955, 159] on span "K" at bounding box center [956, 154] width 19 height 20
click at [1194, 167] on div "⌘ K Admin Actions Set up Feedback Fridays Create a survey Quick Actions Ask AI …" at bounding box center [692, 356] width 1385 height 712
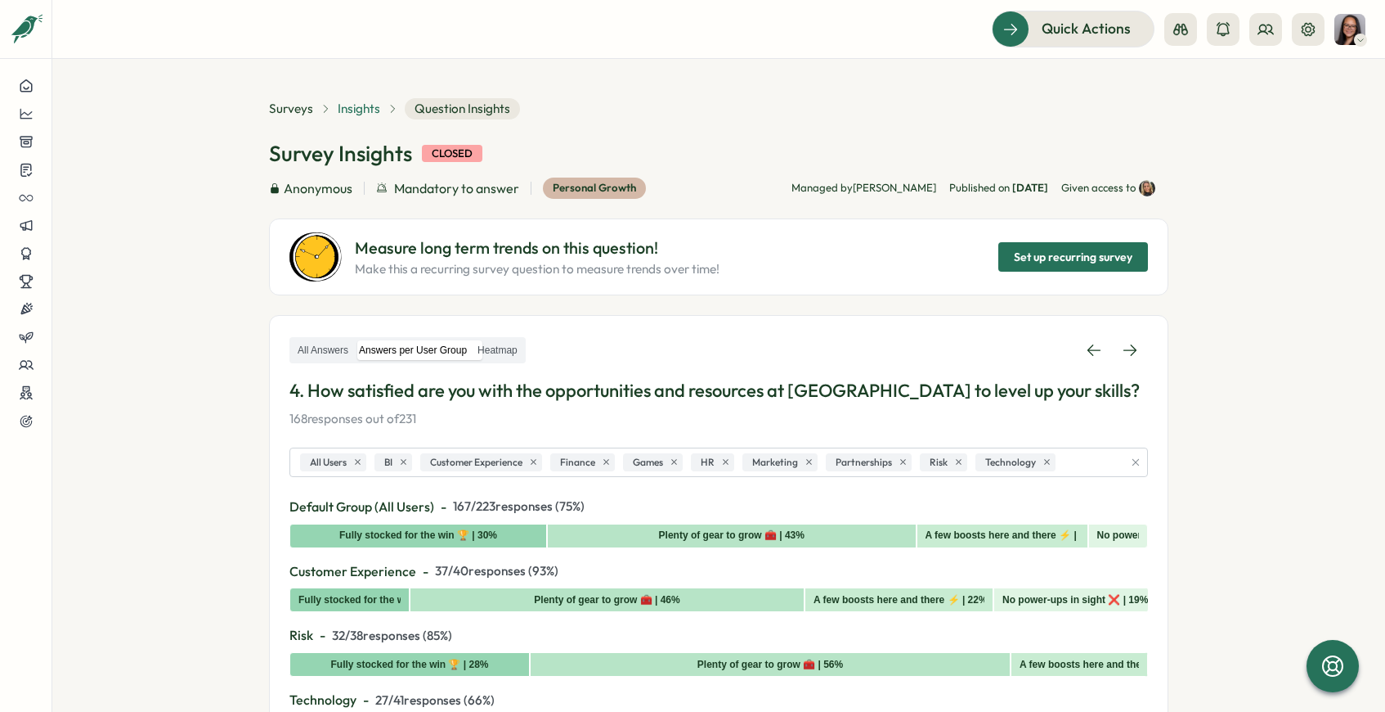
click at [366, 110] on span "Insights" at bounding box center [359, 109] width 43 height 18
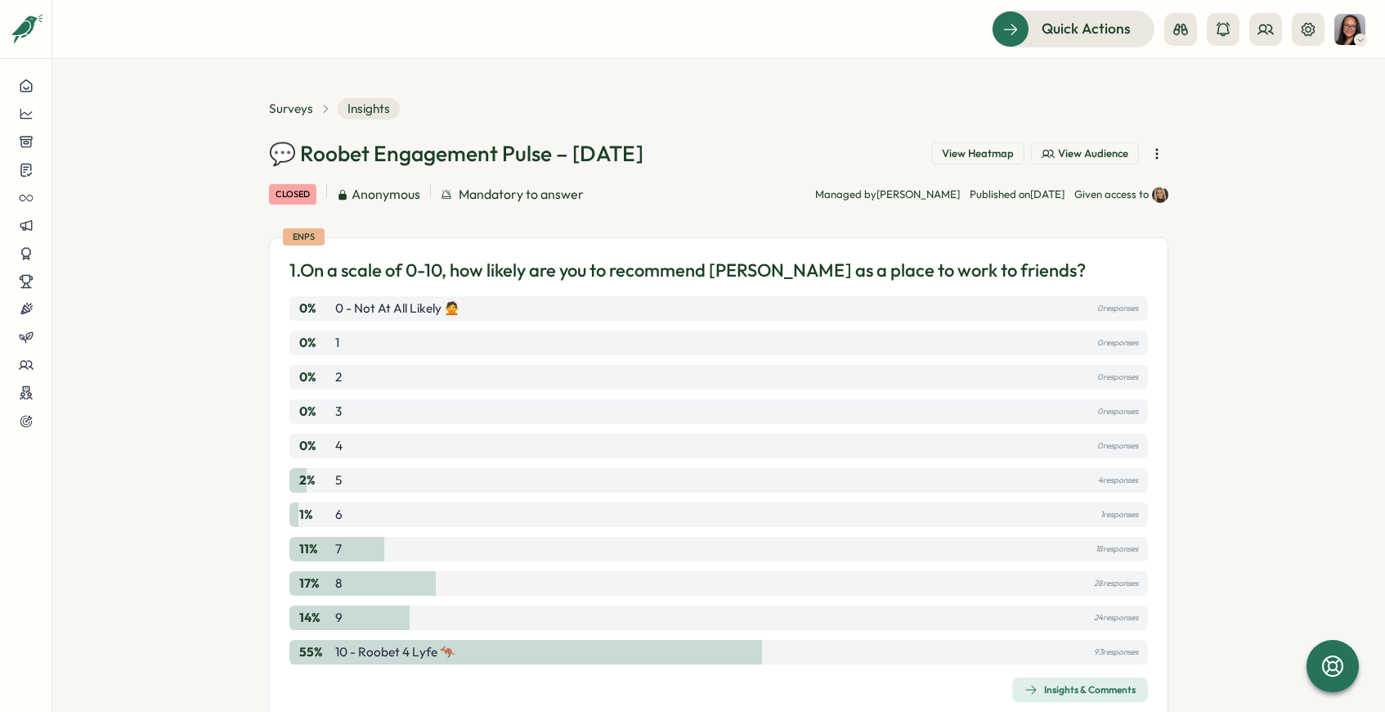
click at [1156, 156] on icon "button" at bounding box center [1157, 154] width 16 height 16
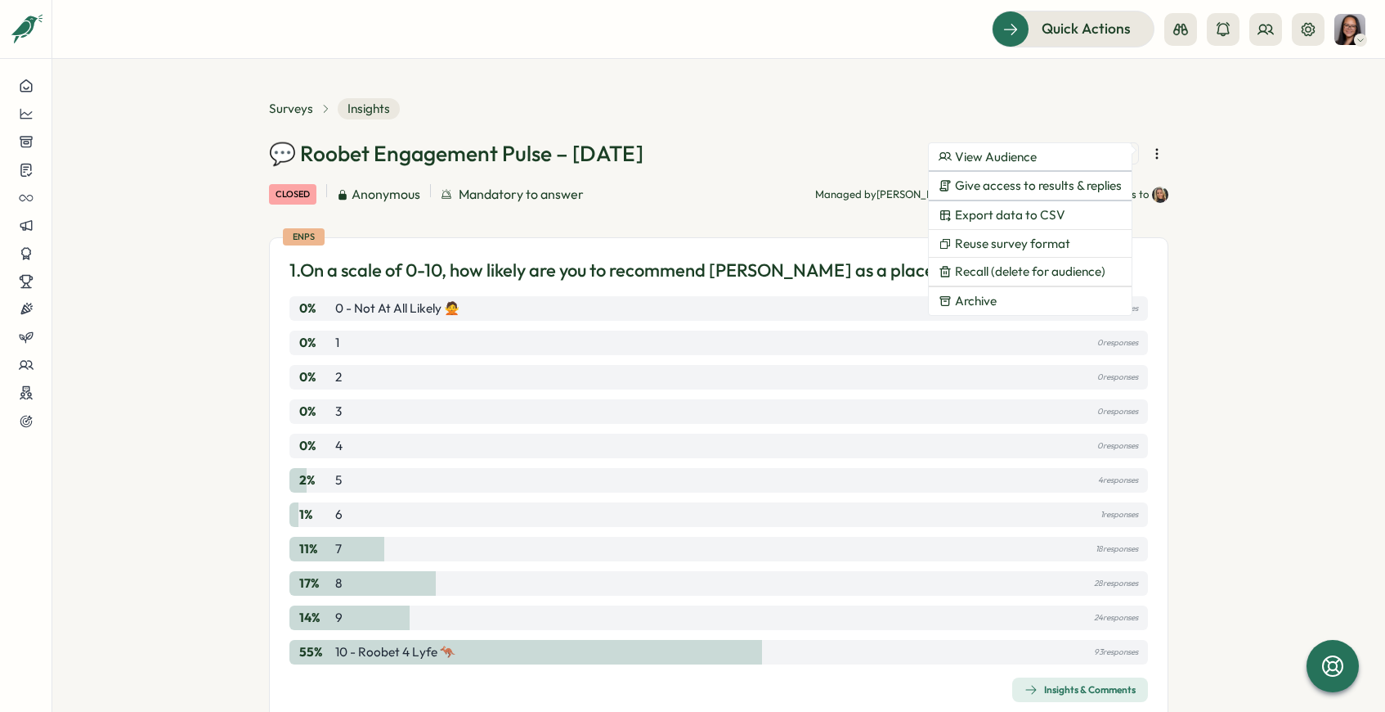
click at [1240, 164] on section "Surveys Insights 💬 Roobet Engagement Pulse – [DATE] View Heatmap View Audience …" at bounding box center [718, 385] width 1333 height 653
